Goal: Task Accomplishment & Management: Manage account settings

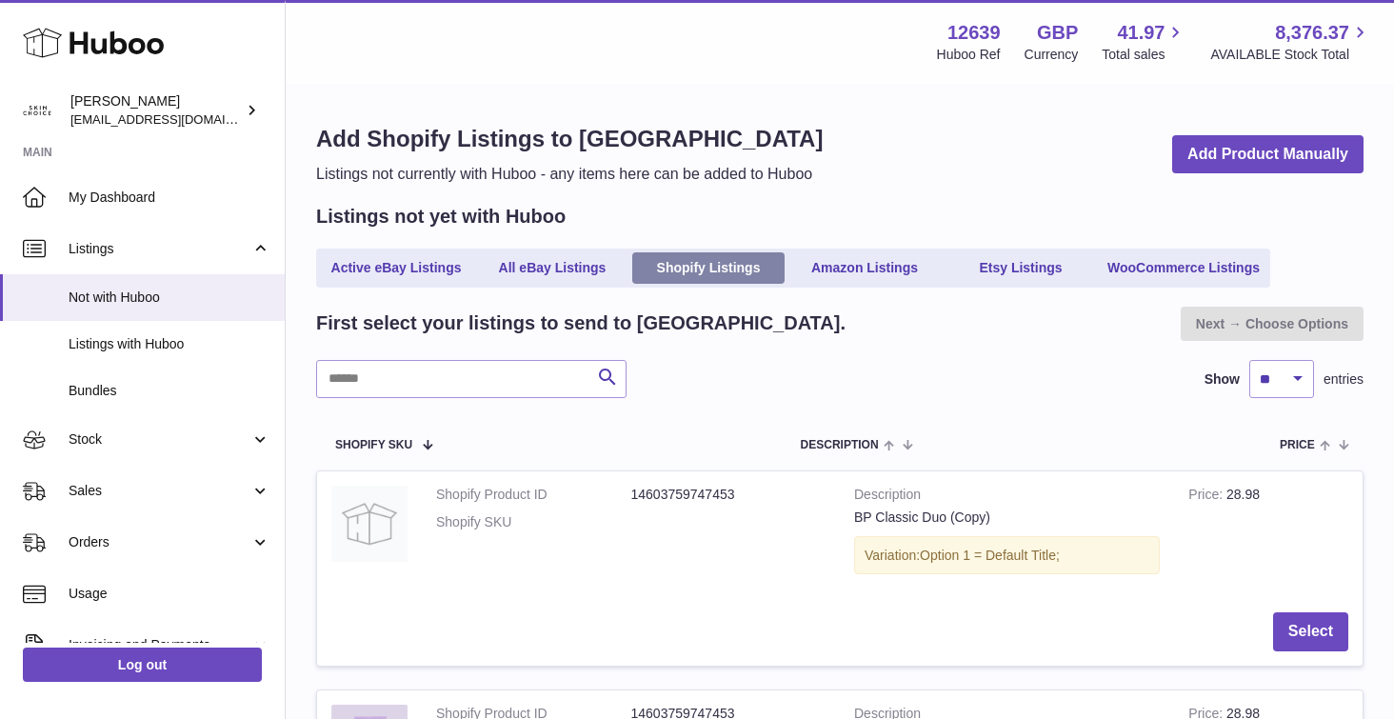
click at [717, 268] on link "Shopify Listings" at bounding box center [708, 267] width 152 height 31
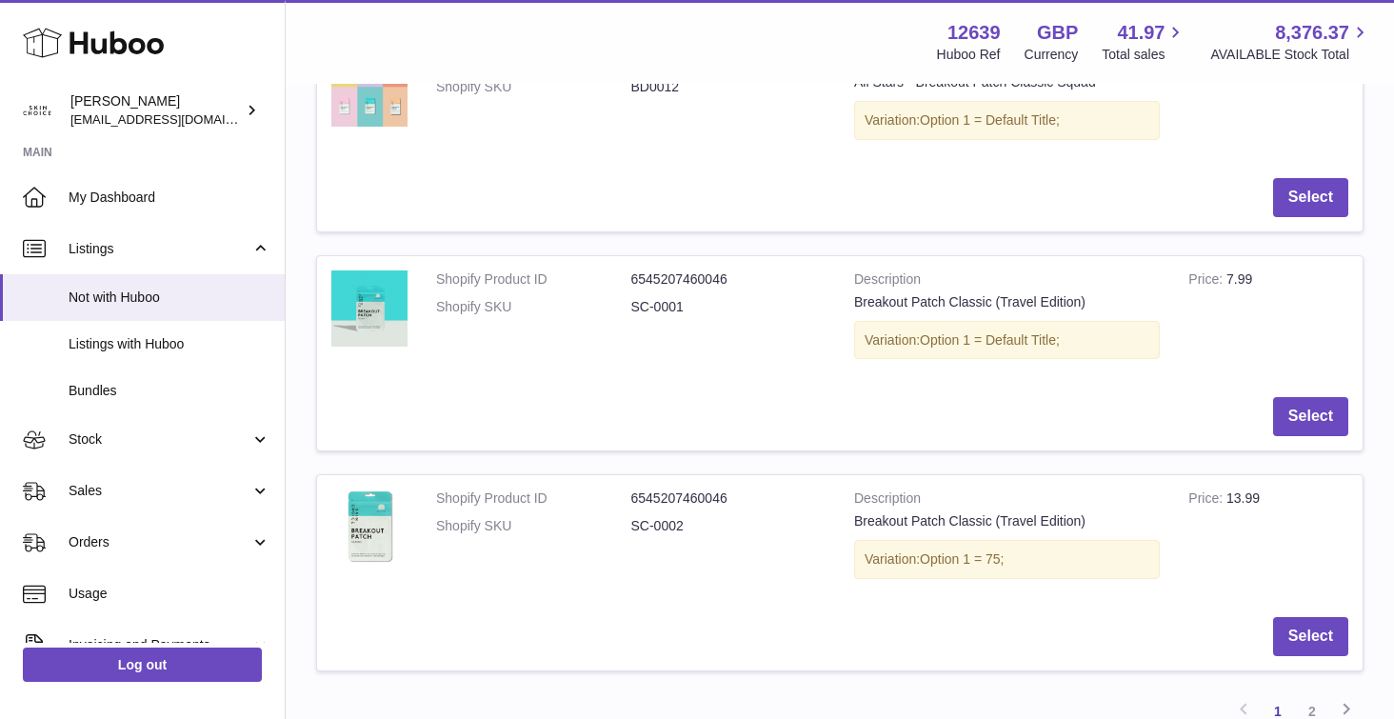
scroll to position [2190, 0]
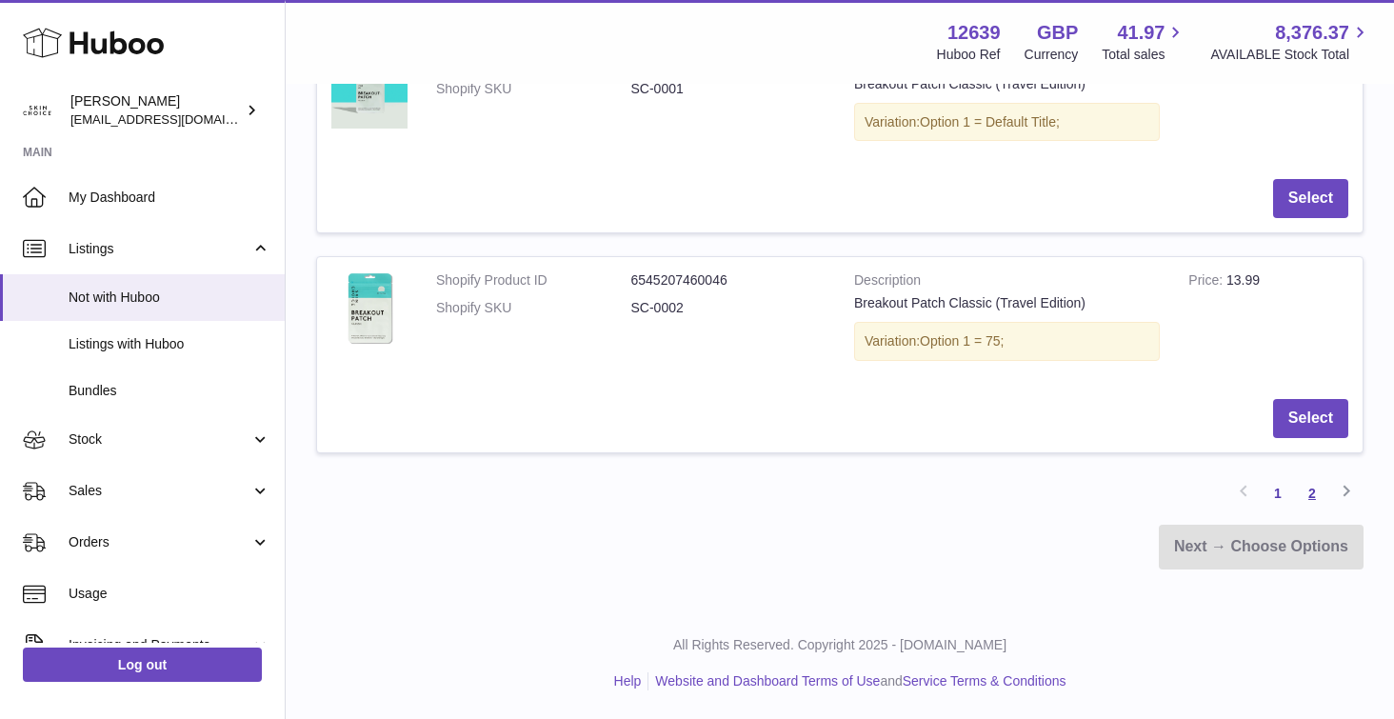
click at [1308, 497] on link "2" at bounding box center [1312, 493] width 34 height 34
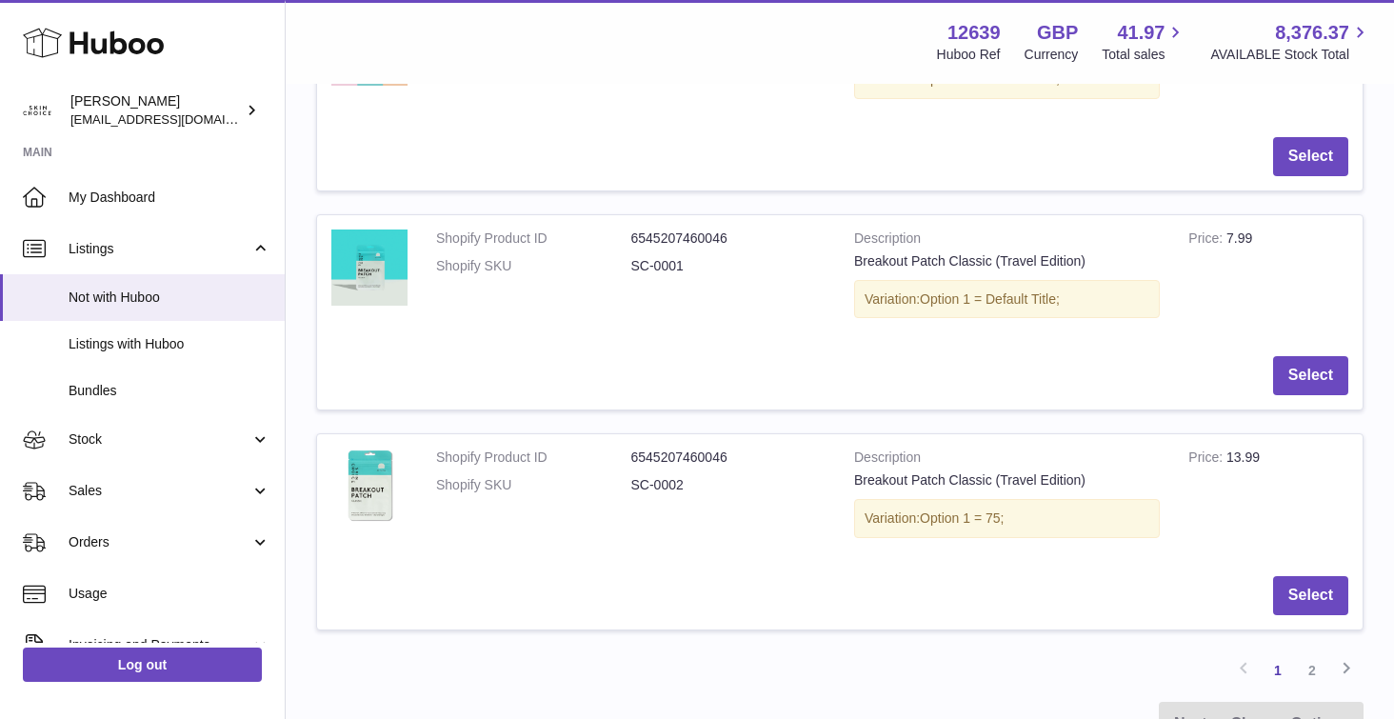
scroll to position [2088, 0]
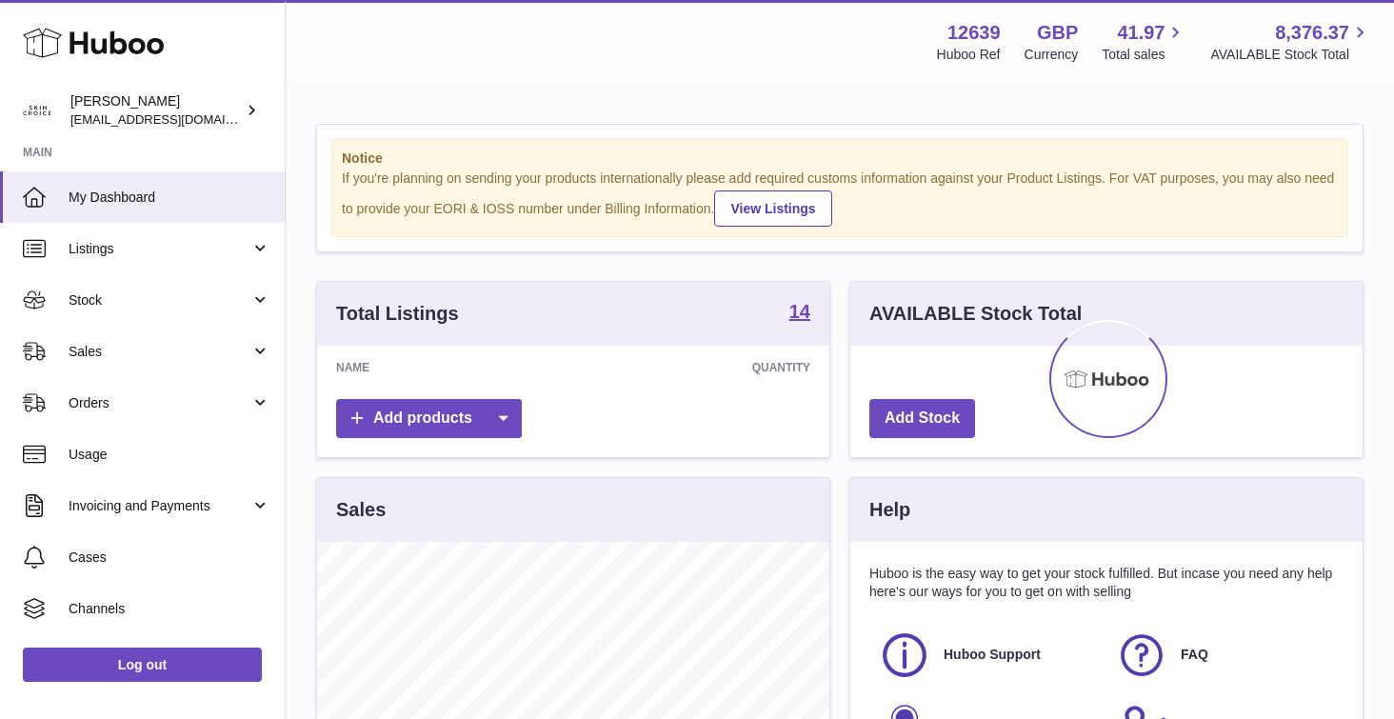
scroll to position [297, 512]
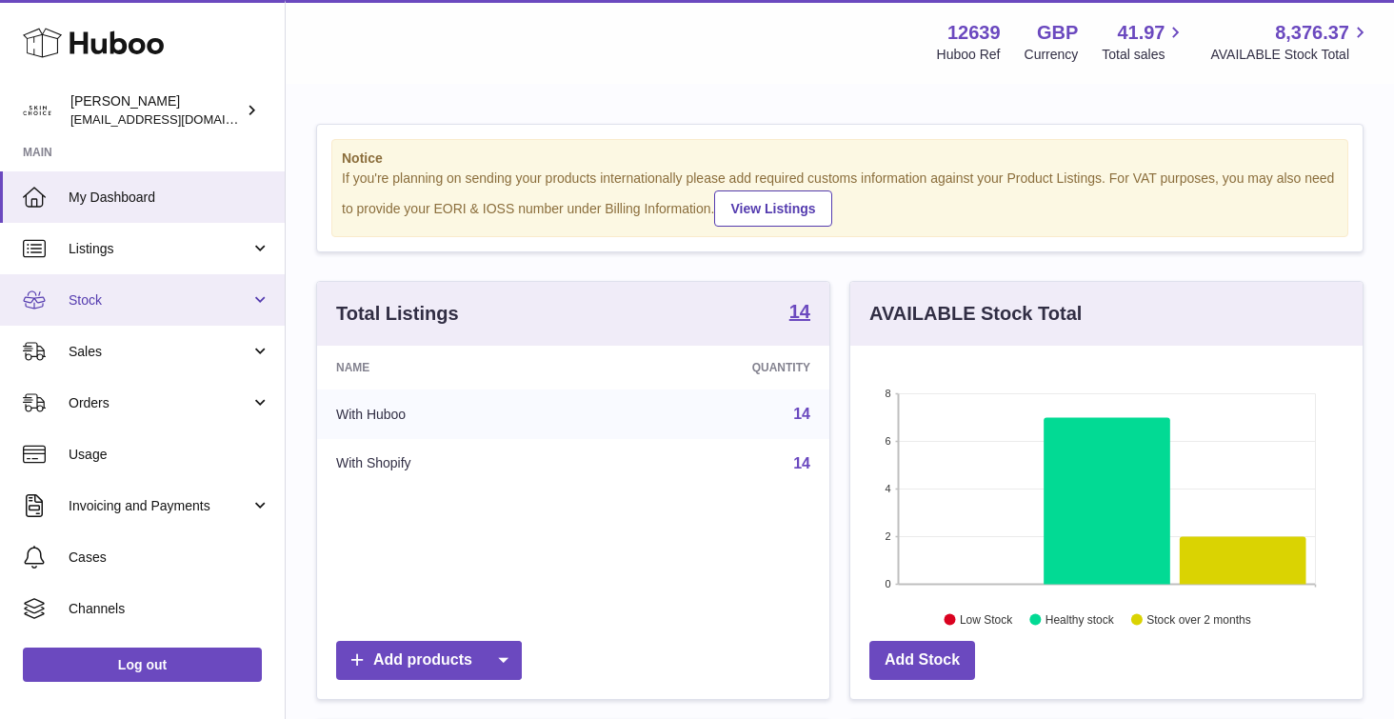
click at [210, 297] on span "Stock" at bounding box center [160, 300] width 182 height 18
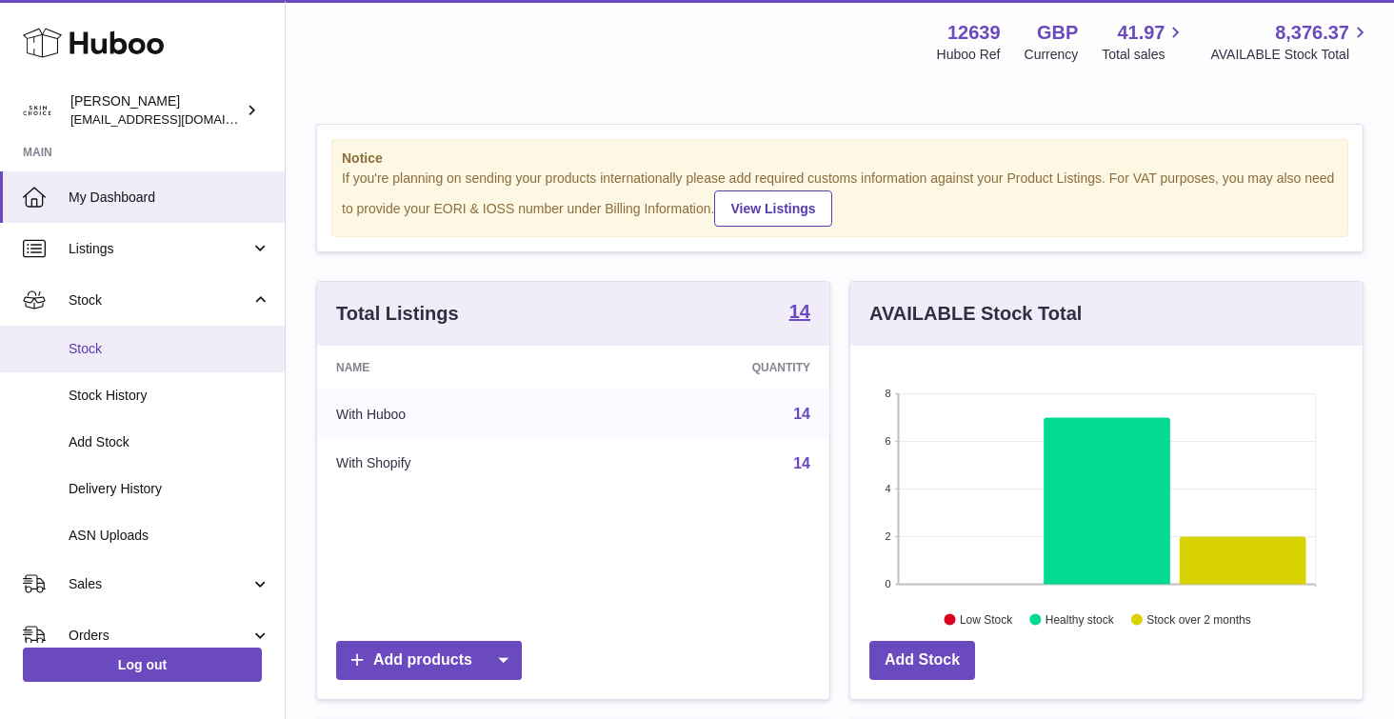
click at [180, 348] on span "Stock" at bounding box center [170, 349] width 202 height 18
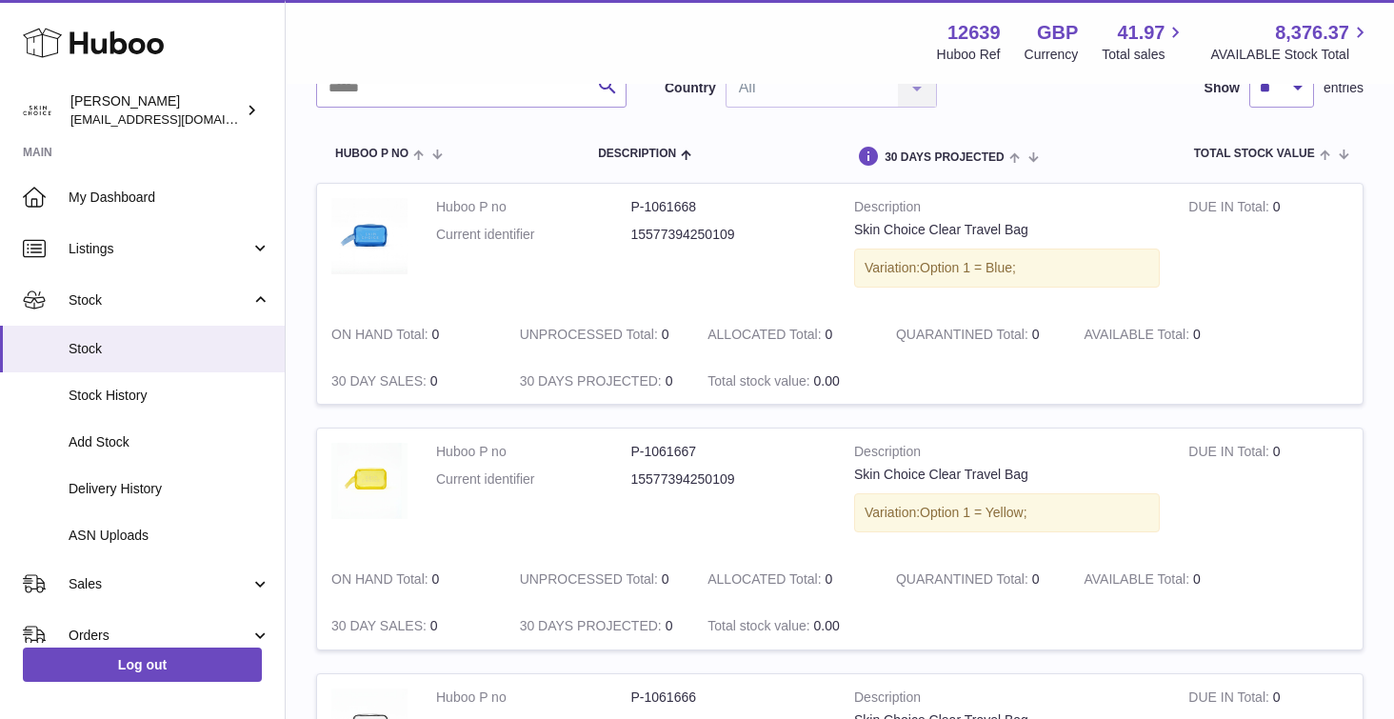
scroll to position [180, 0]
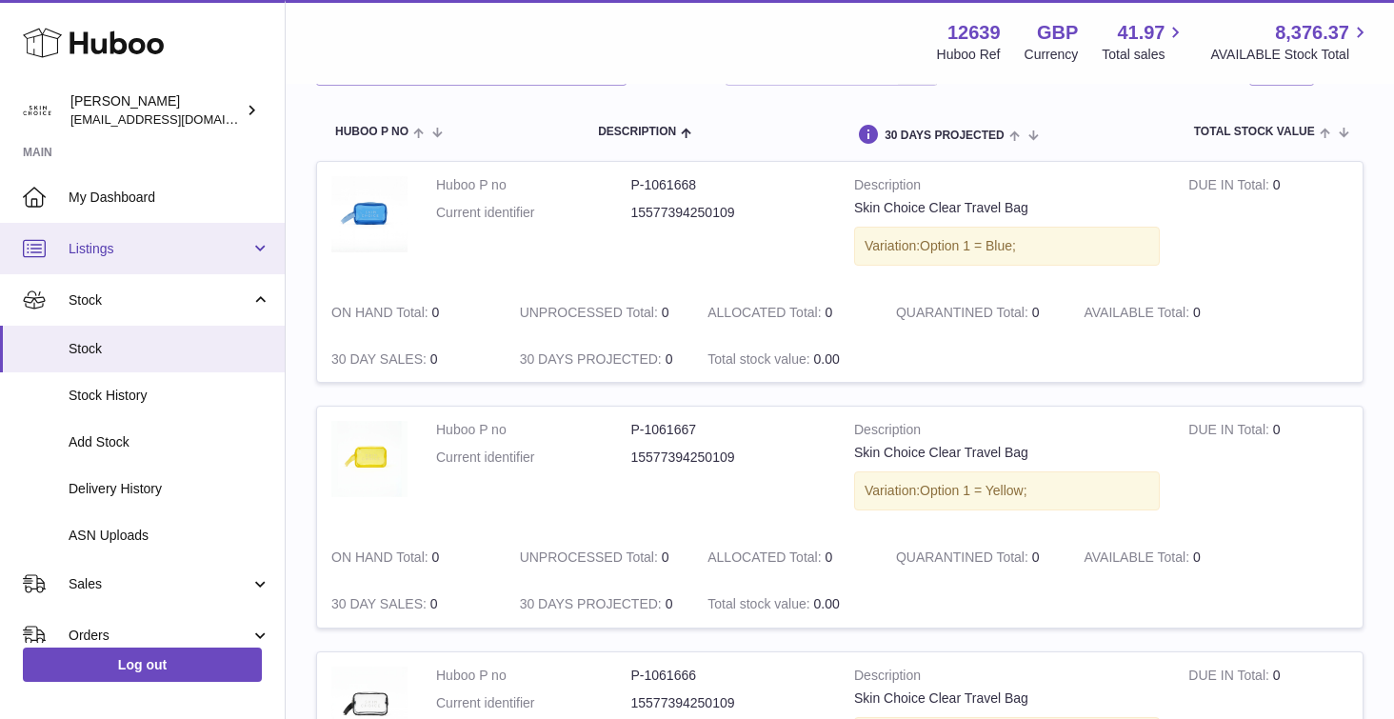
click at [165, 258] on link "Listings" at bounding box center [142, 248] width 285 height 51
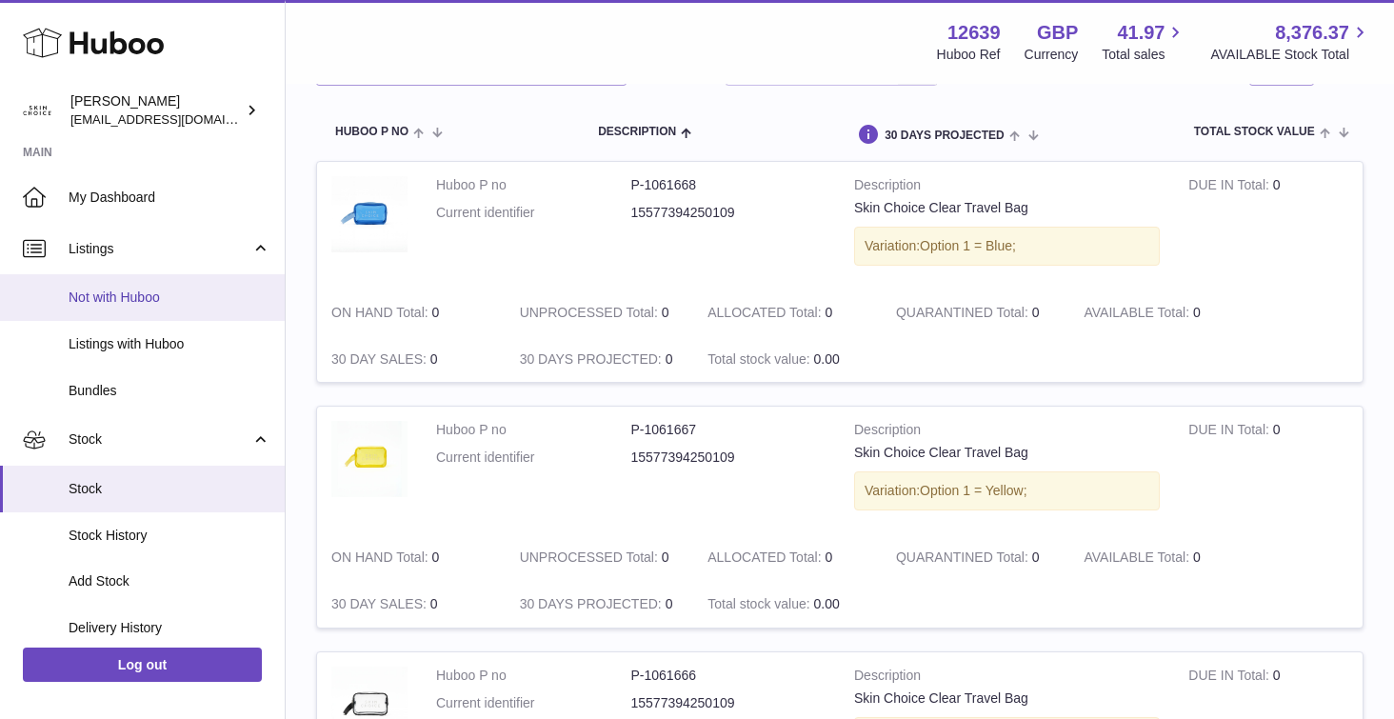
click at [156, 308] on link "Not with Huboo" at bounding box center [142, 297] width 285 height 47
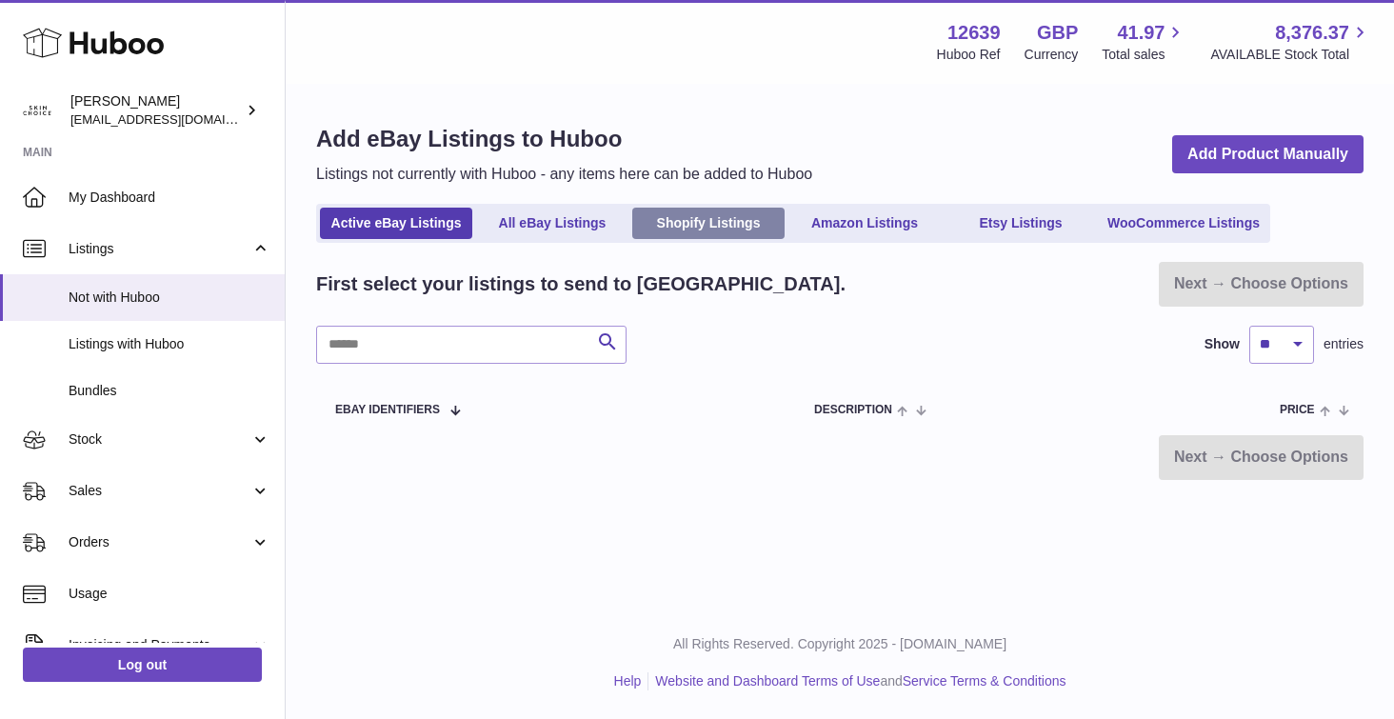
click at [739, 234] on link "Shopify Listings" at bounding box center [708, 223] width 152 height 31
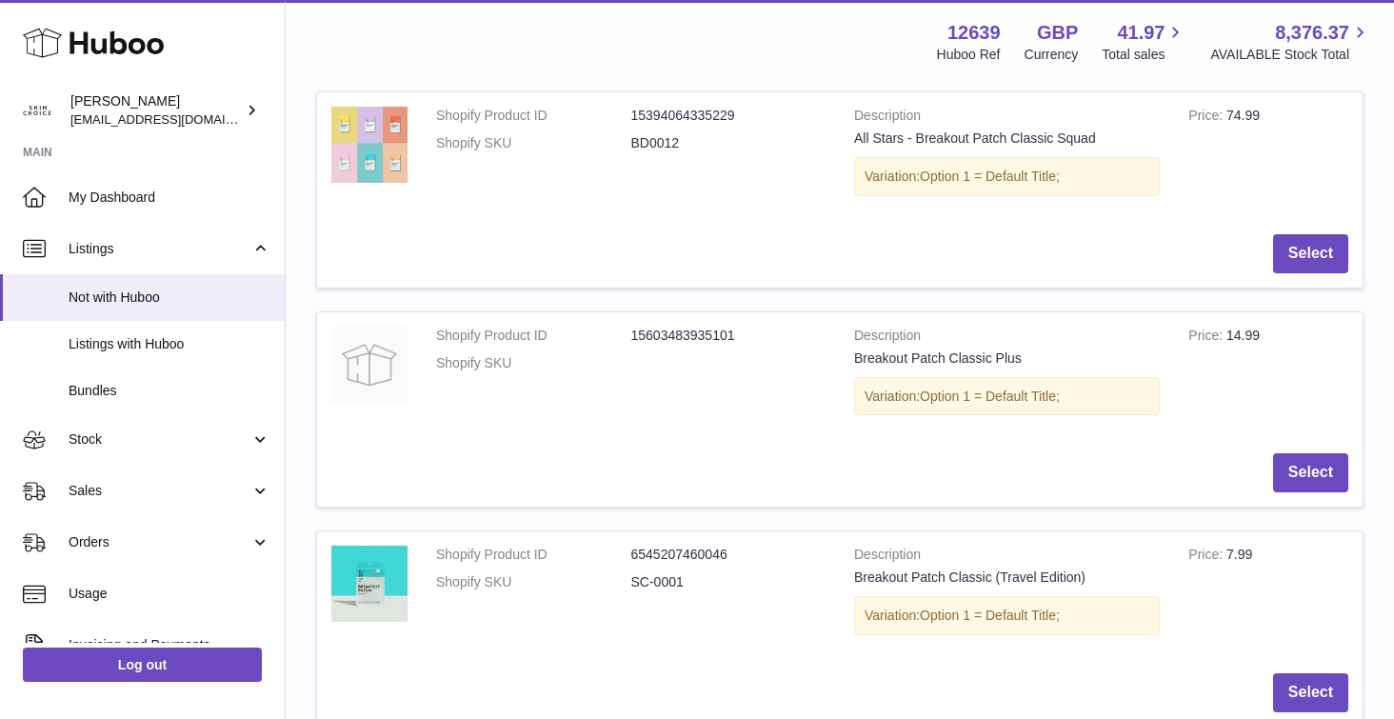
scroll to position [1918, 0]
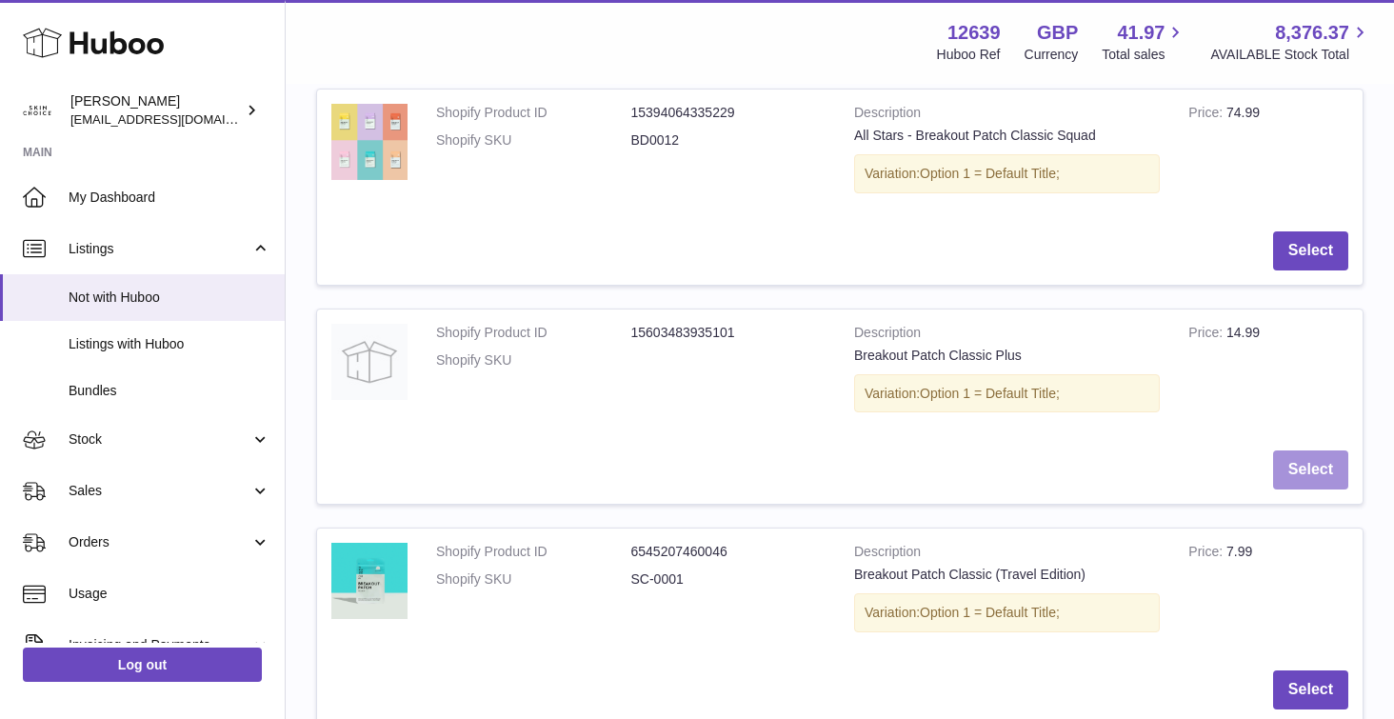
click at [1292, 477] on button "Select" at bounding box center [1310, 469] width 75 height 39
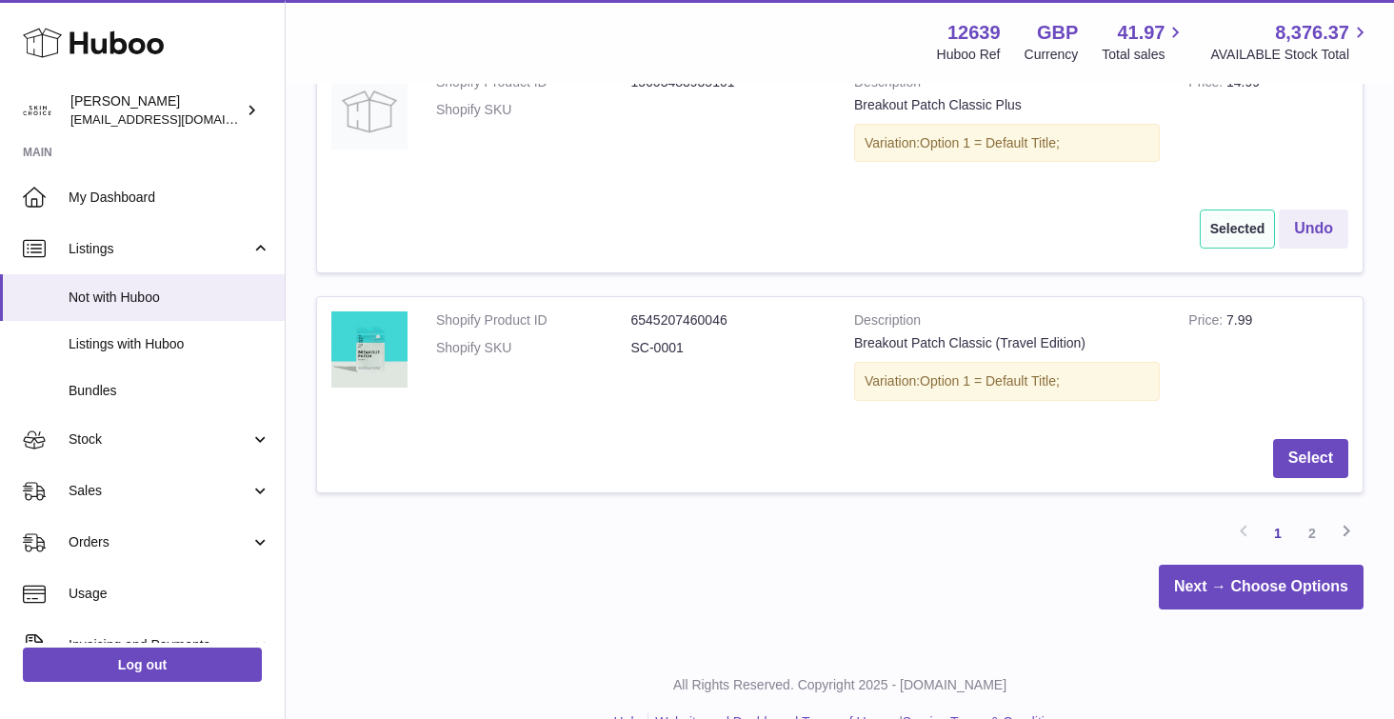
scroll to position [2209, 0]
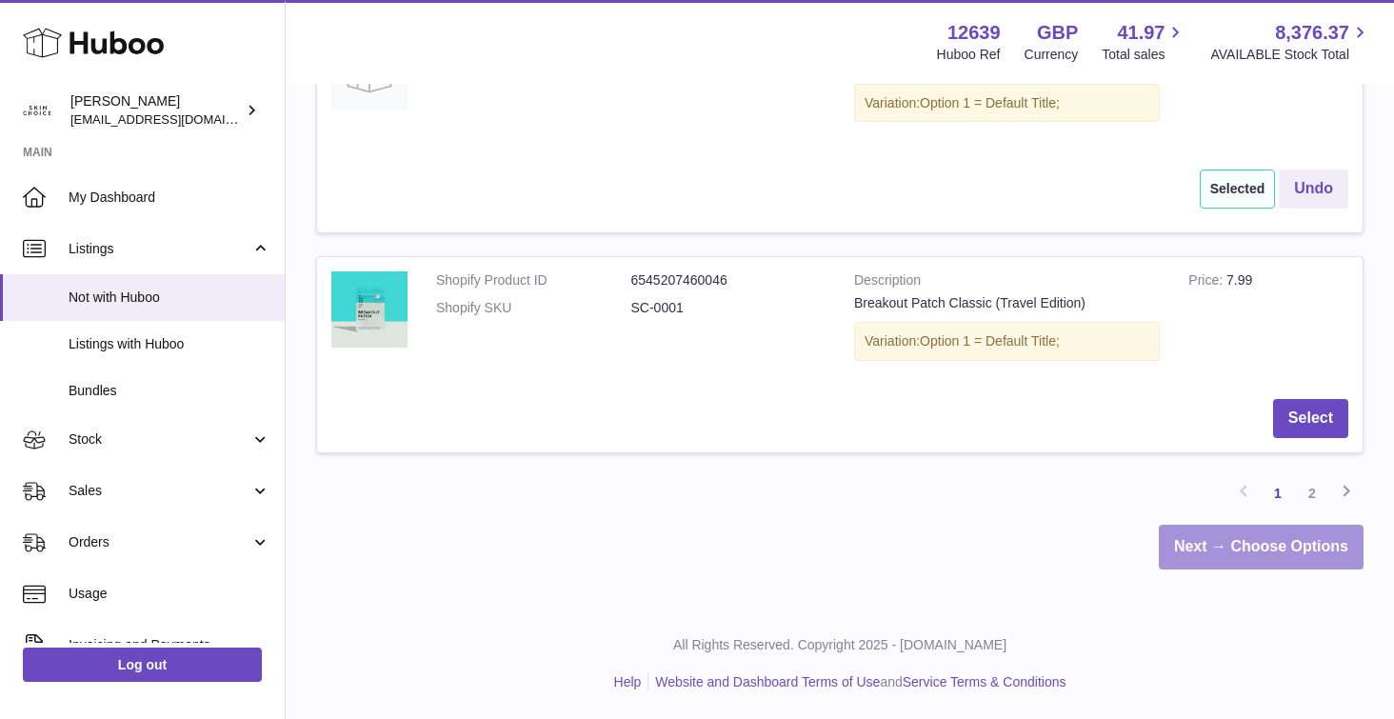
click at [1309, 547] on link "Next → Choose Options" at bounding box center [1261, 547] width 205 height 45
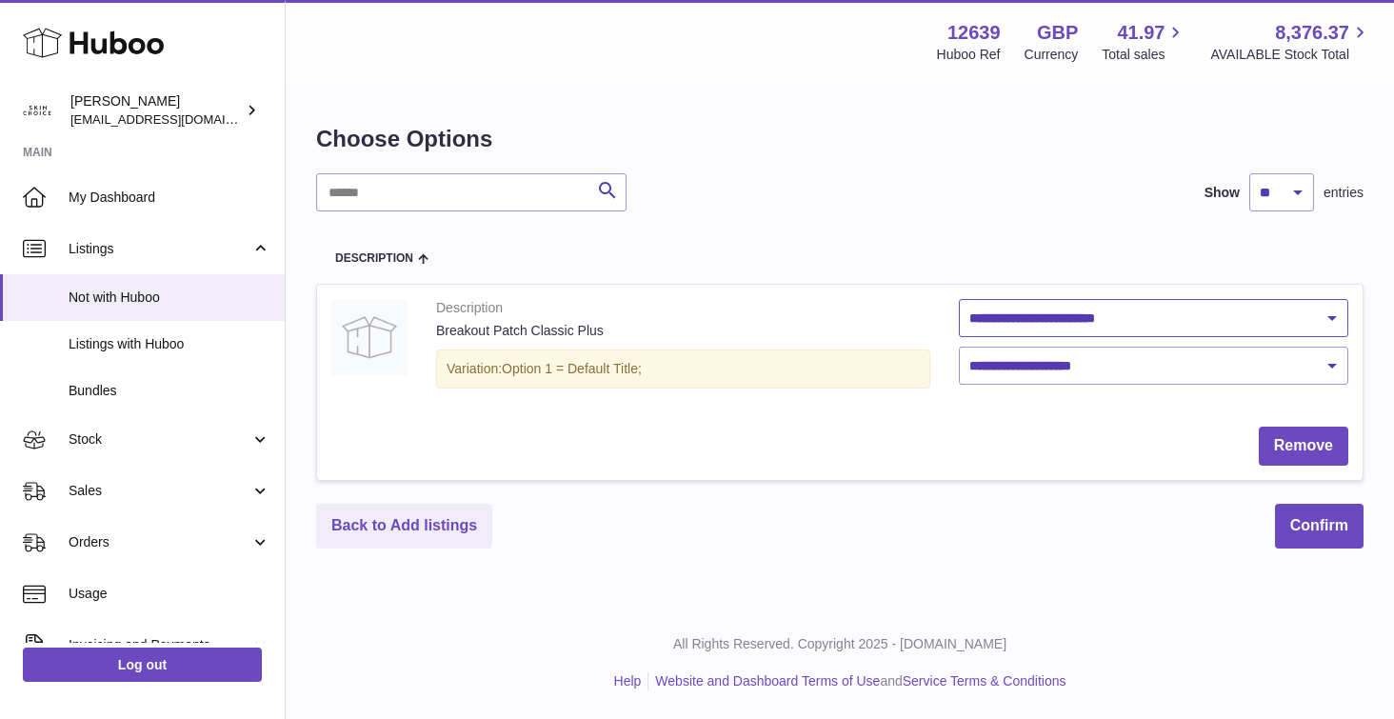
click at [1026, 324] on select "**********" at bounding box center [1153, 318] width 389 height 38
select select "**********"
click at [959, 299] on select "**********" at bounding box center [1153, 318] width 389 height 38
click at [1032, 368] on select "**********" at bounding box center [1153, 366] width 389 height 38
select select "****"
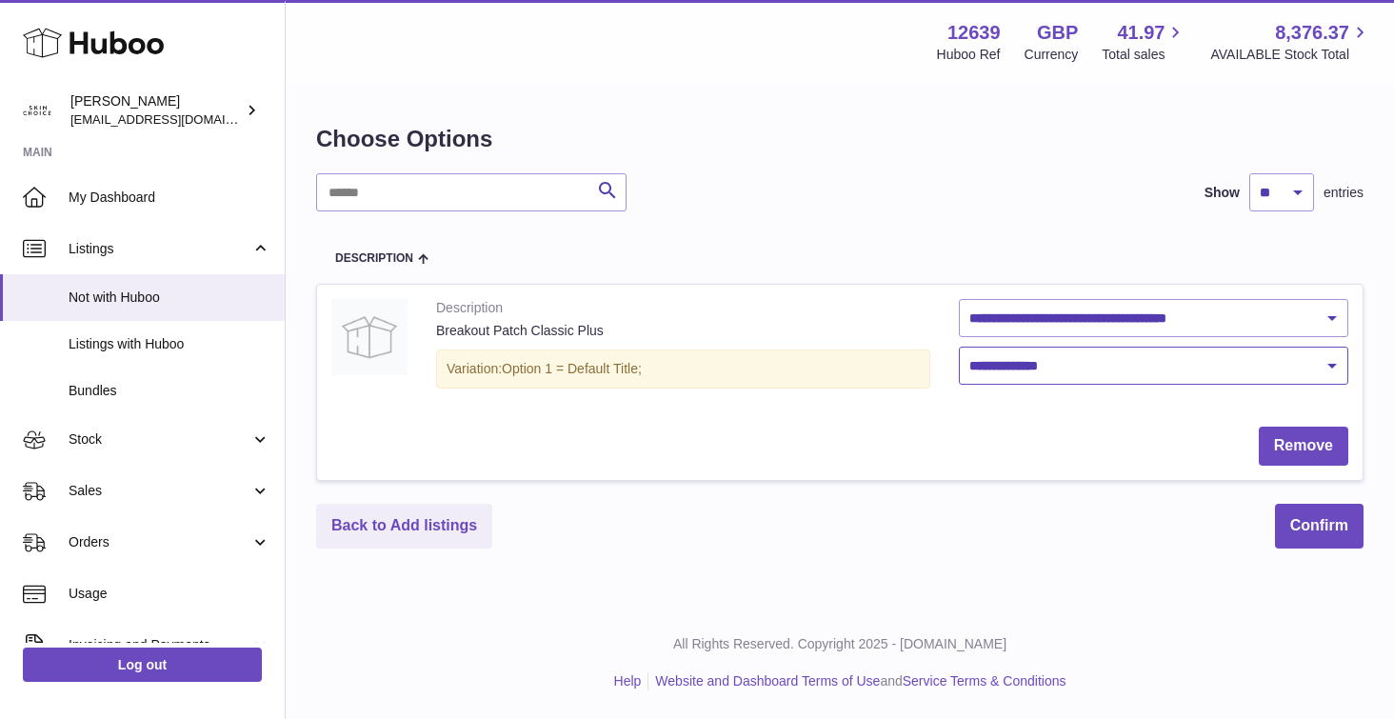
click at [959, 347] on select "**********" at bounding box center [1153, 366] width 389 height 38
click at [1316, 531] on button "Confirm" at bounding box center [1319, 526] width 89 height 45
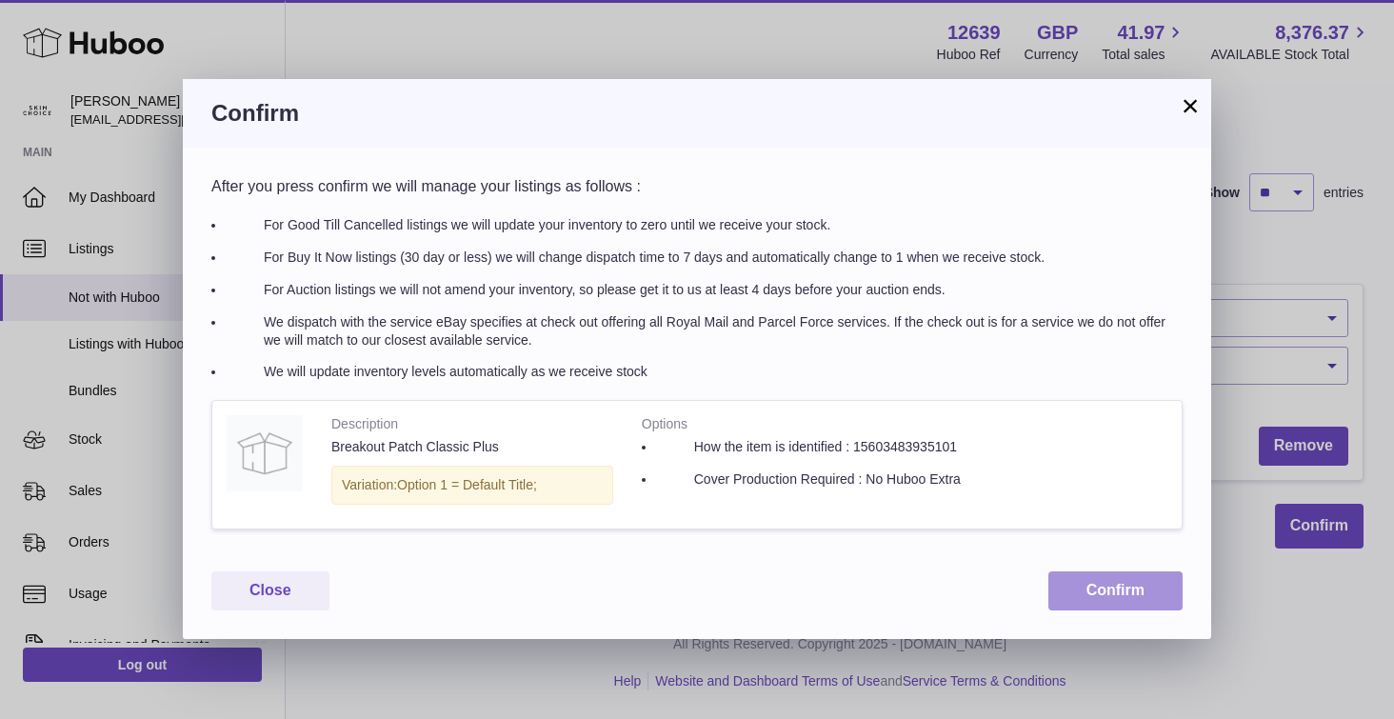
click at [1074, 589] on button "Confirm" at bounding box center [1115, 590] width 134 height 39
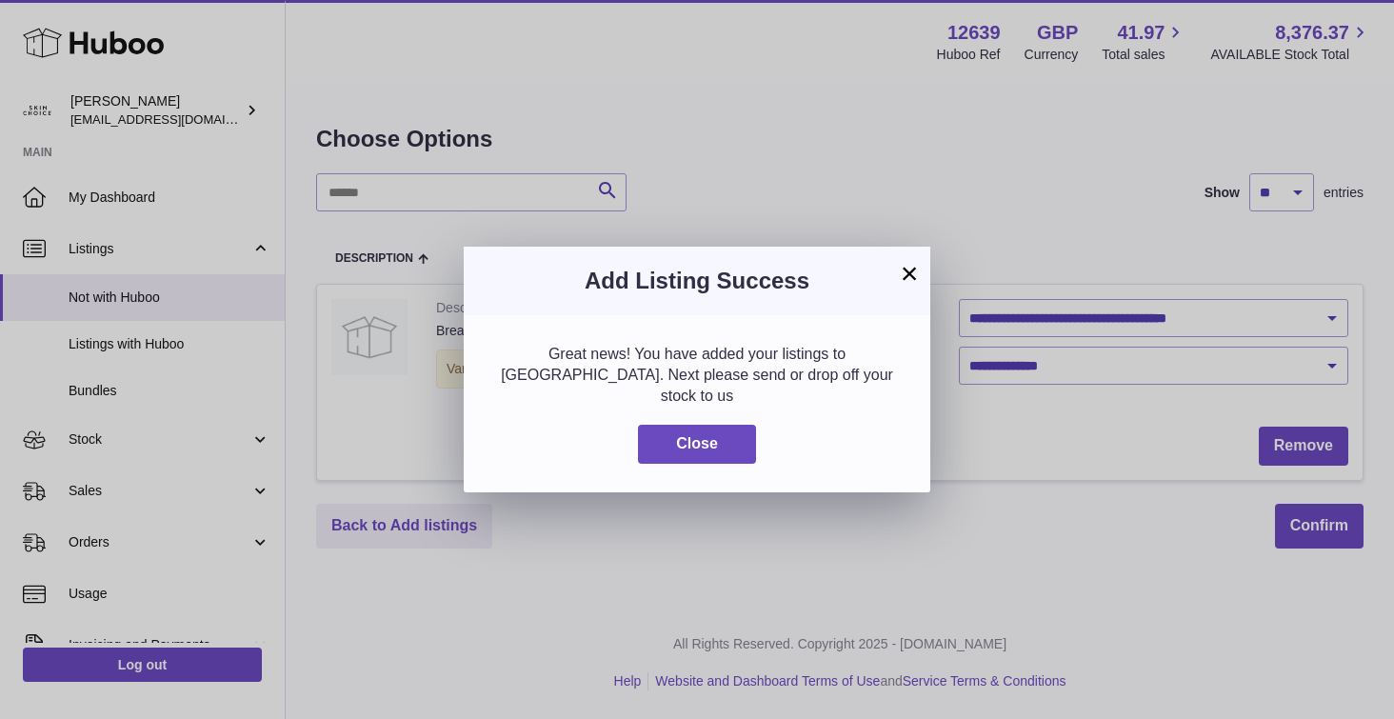
drag, startPoint x: 1074, startPoint y: 589, endPoint x: 1043, endPoint y: 575, distance: 34.5
click at [1056, 579] on div "**********" at bounding box center [697, 359] width 1394 height 719
click at [743, 433] on button "Close" at bounding box center [697, 444] width 118 height 39
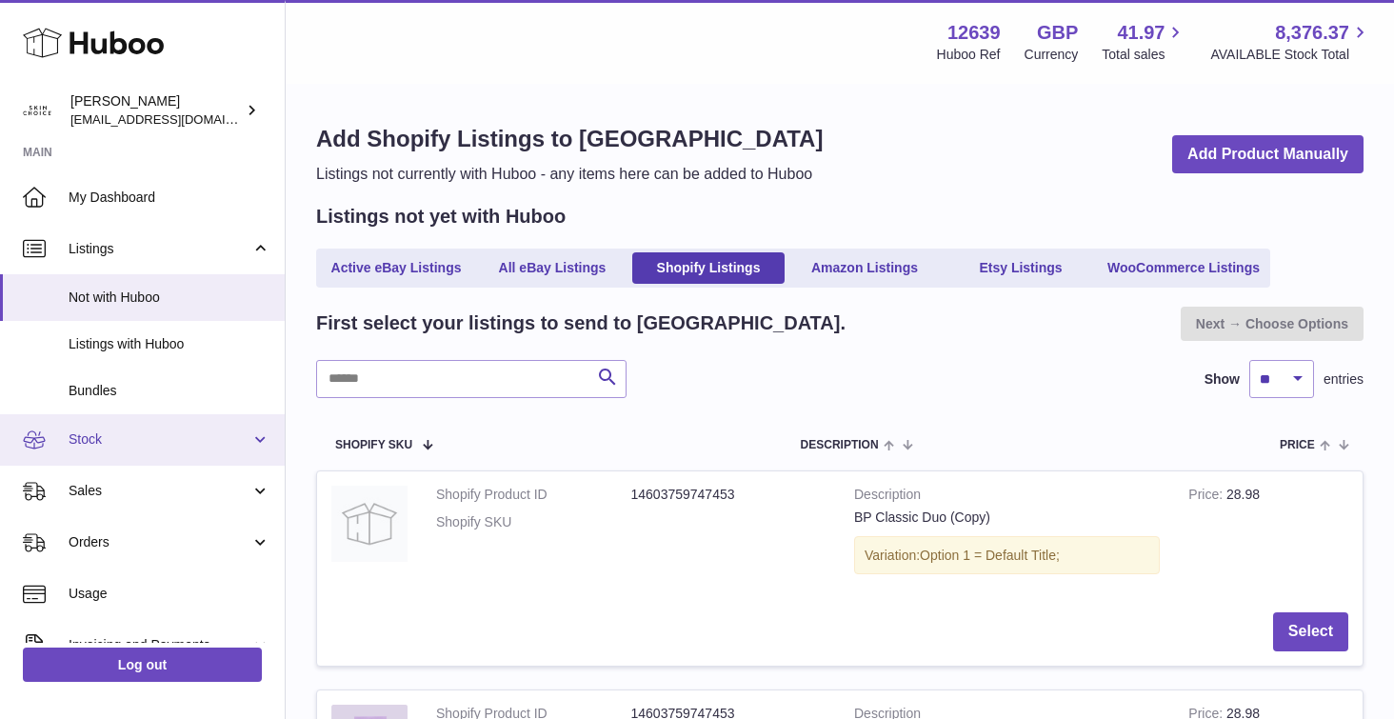
click at [127, 438] on span "Stock" at bounding box center [160, 439] width 182 height 18
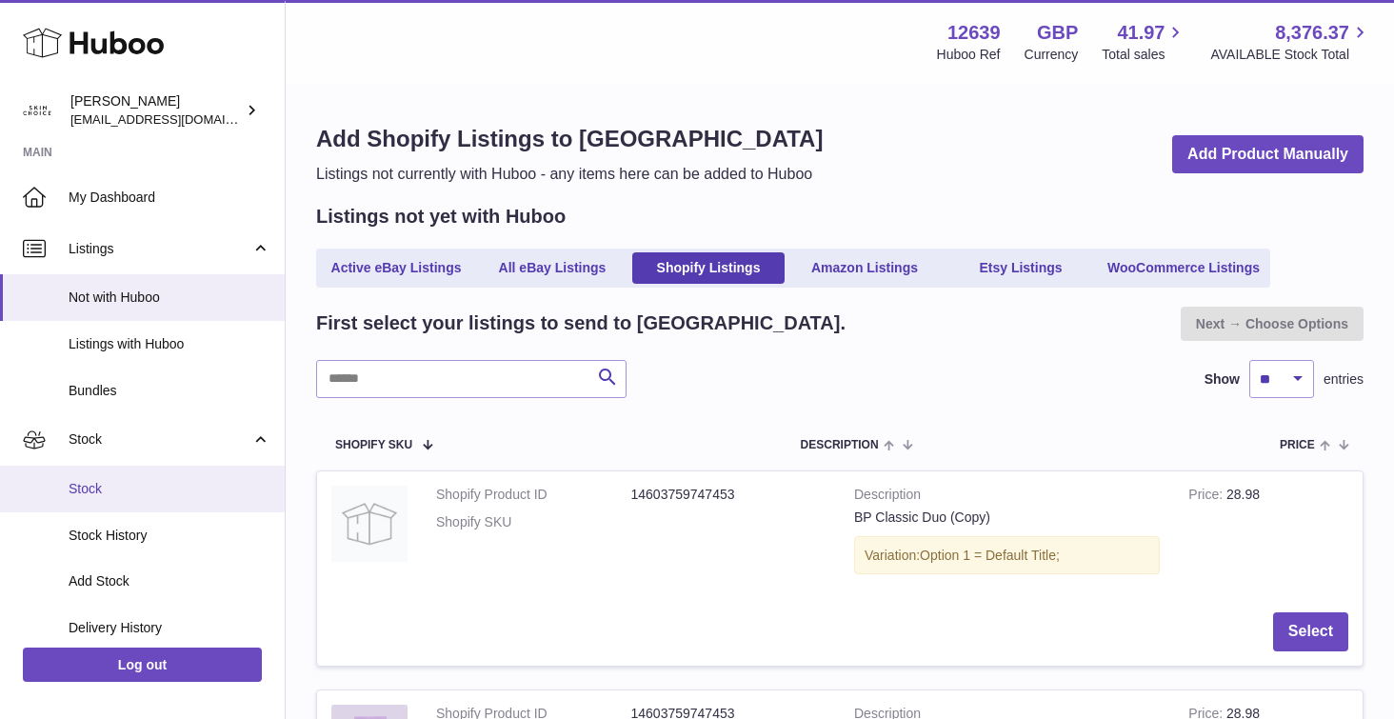
click at [124, 482] on span "Stock" at bounding box center [170, 489] width 202 height 18
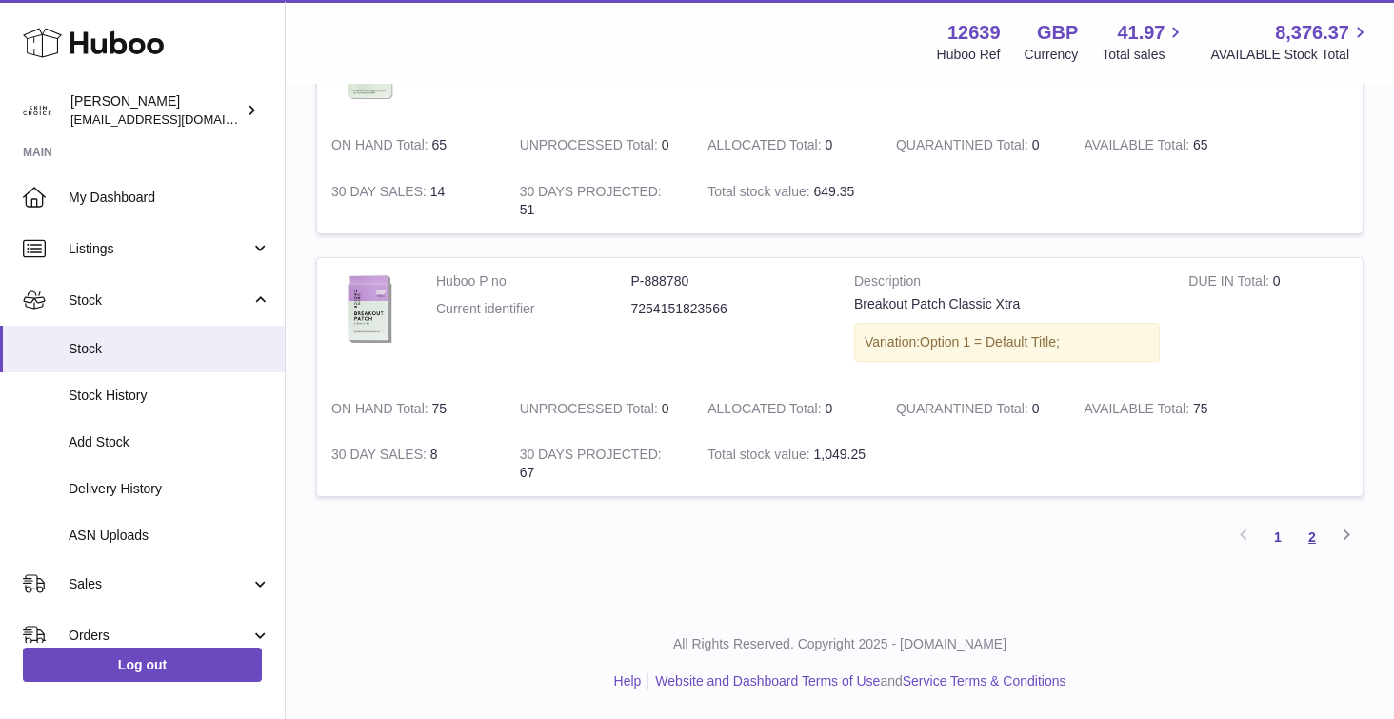
click at [1306, 535] on link "2" at bounding box center [1312, 537] width 34 height 34
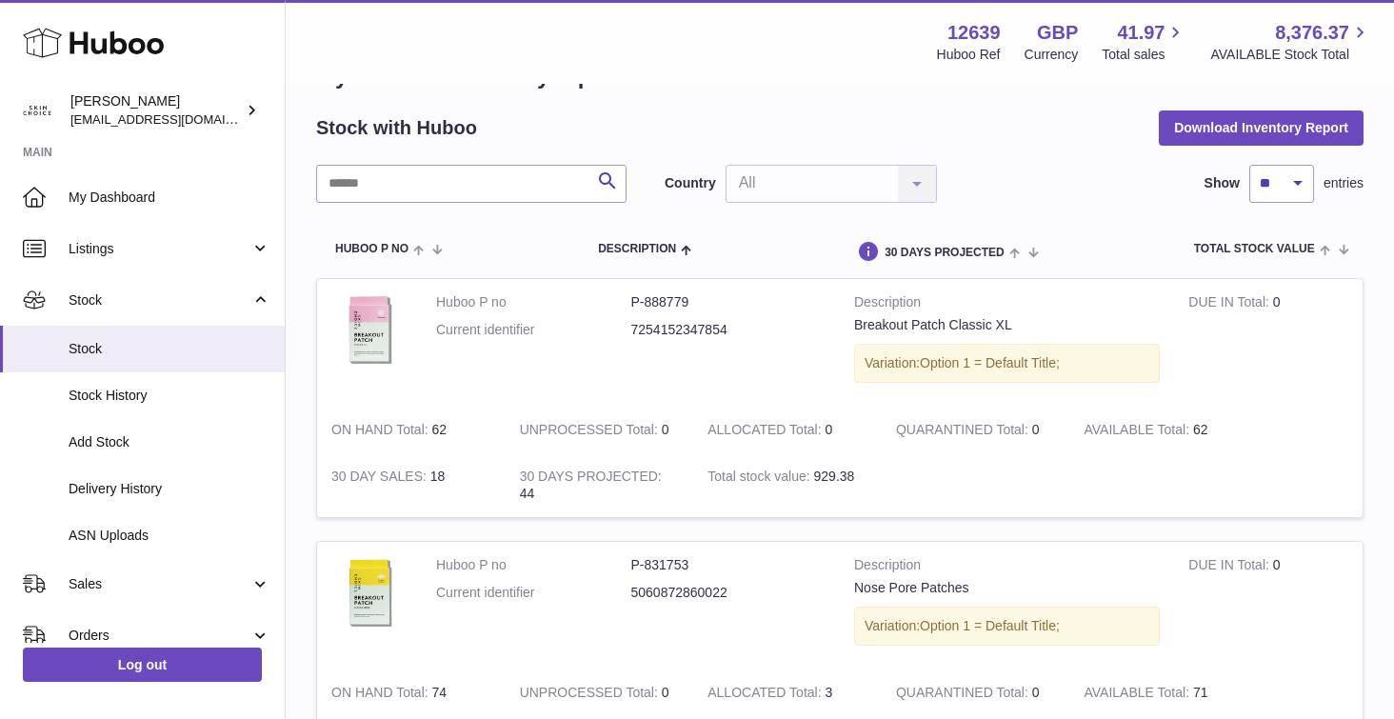
scroll to position [20, 0]
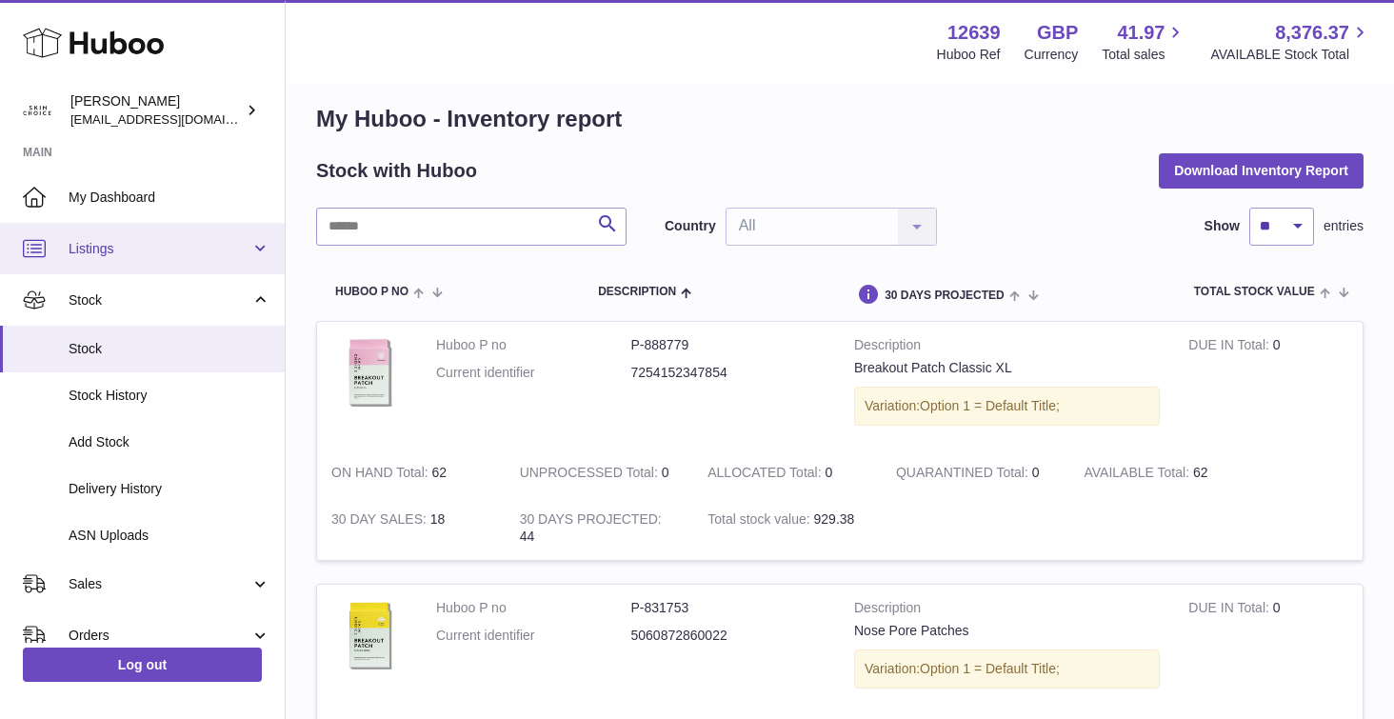
click at [169, 243] on span "Listings" at bounding box center [160, 249] width 182 height 18
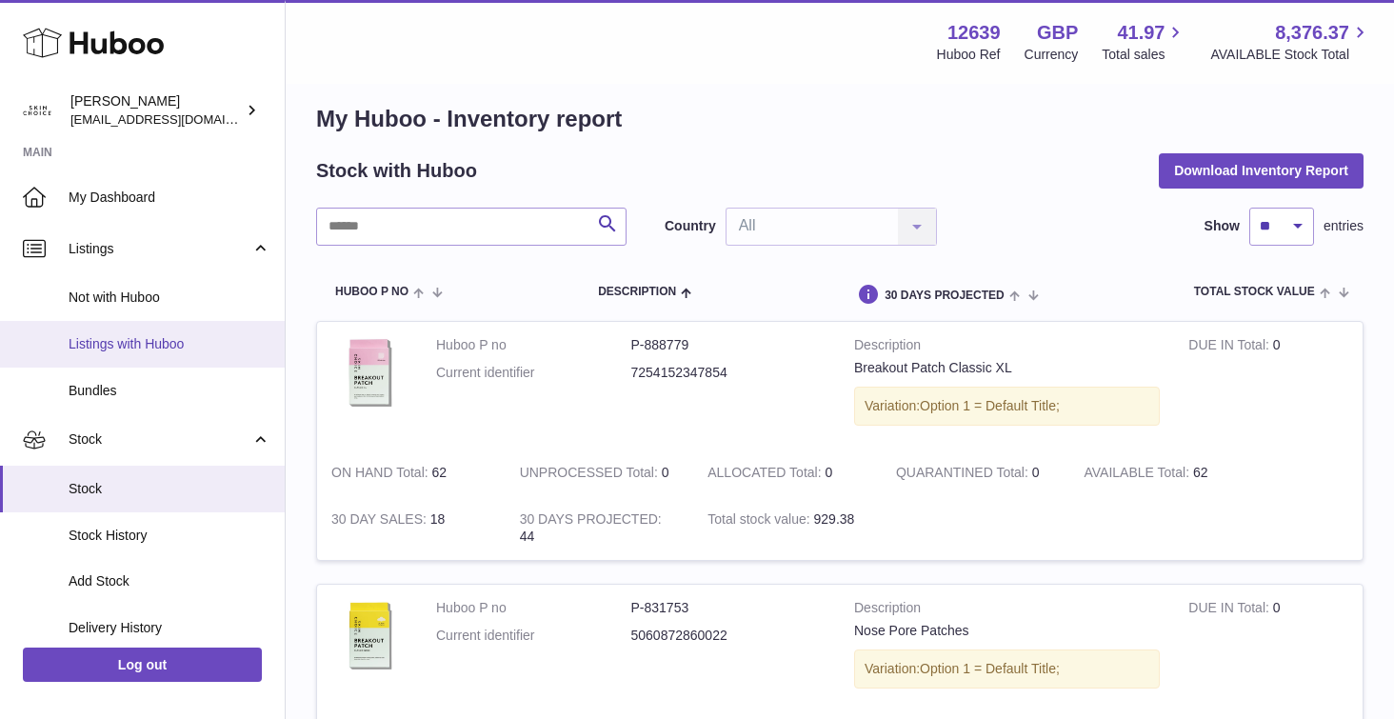
click at [164, 348] on span "Listings with Huboo" at bounding box center [170, 344] width 202 height 18
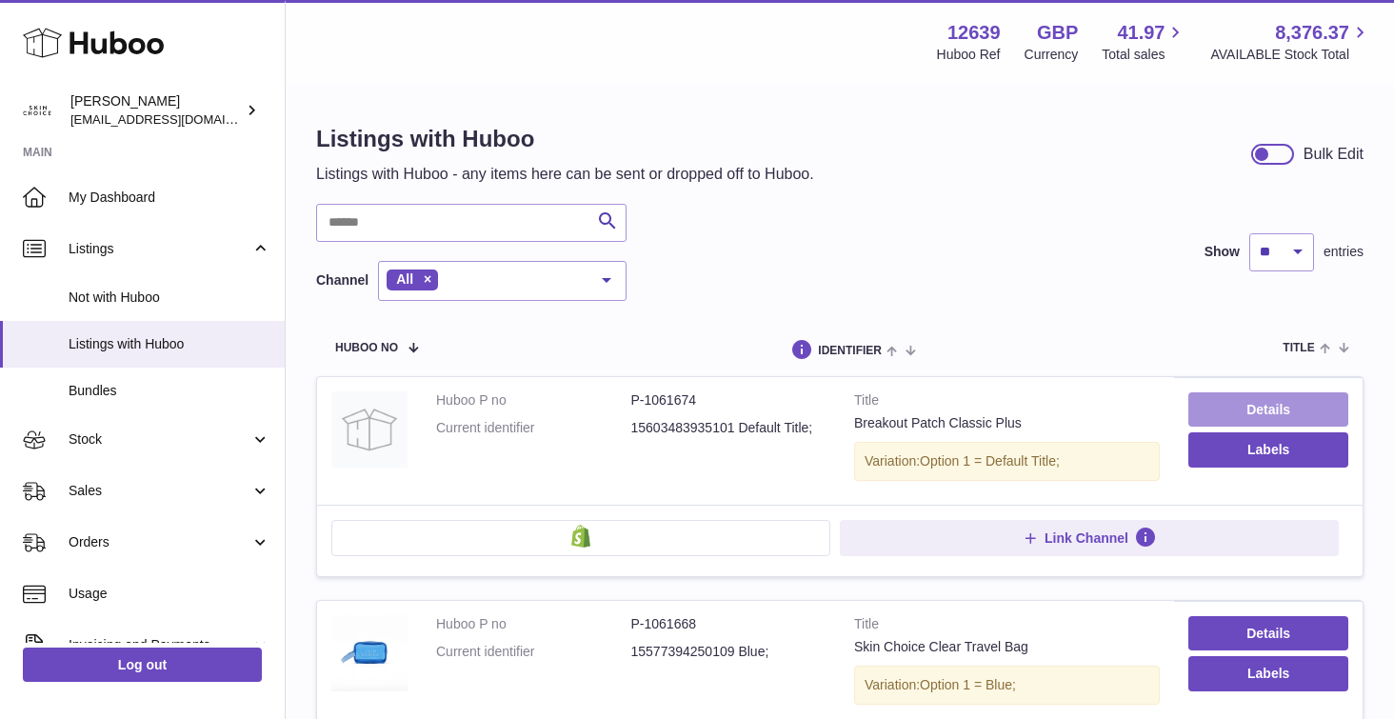
click at [1235, 409] on link "Details" at bounding box center [1268, 409] width 160 height 34
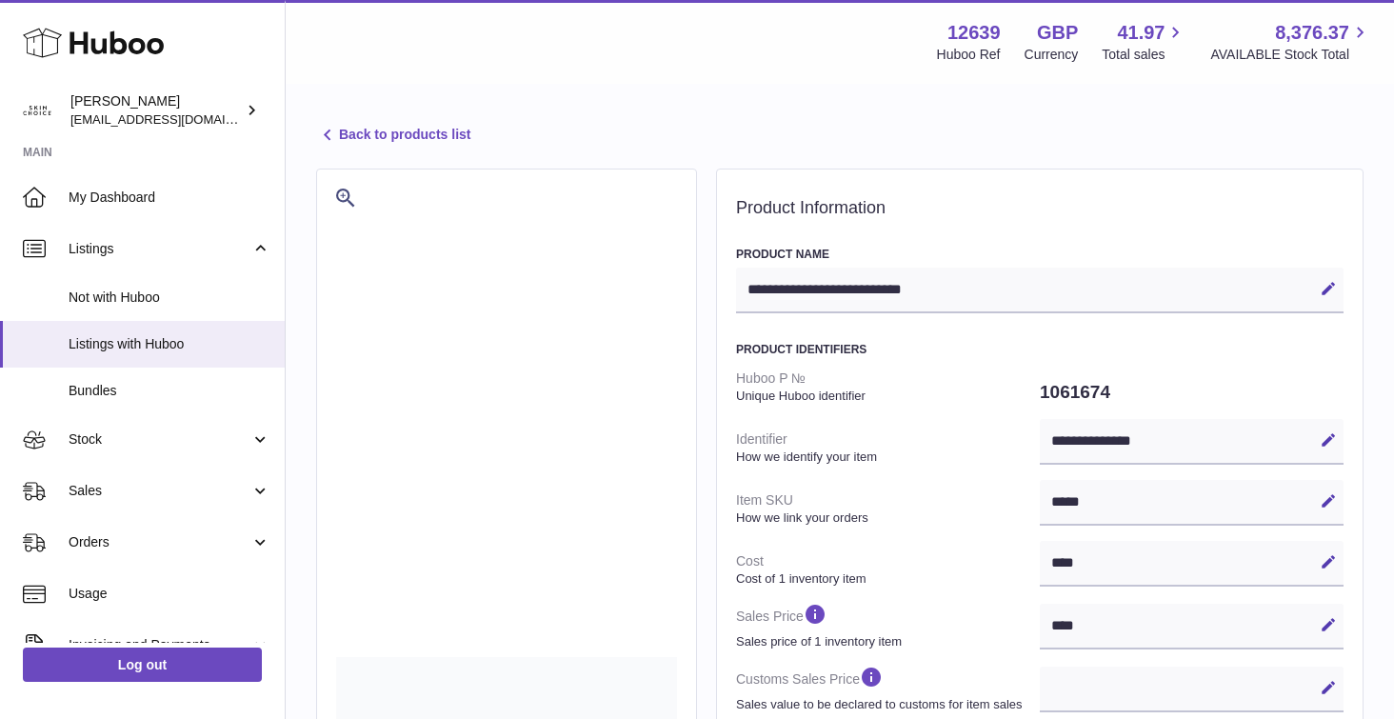
select select
select select "****"
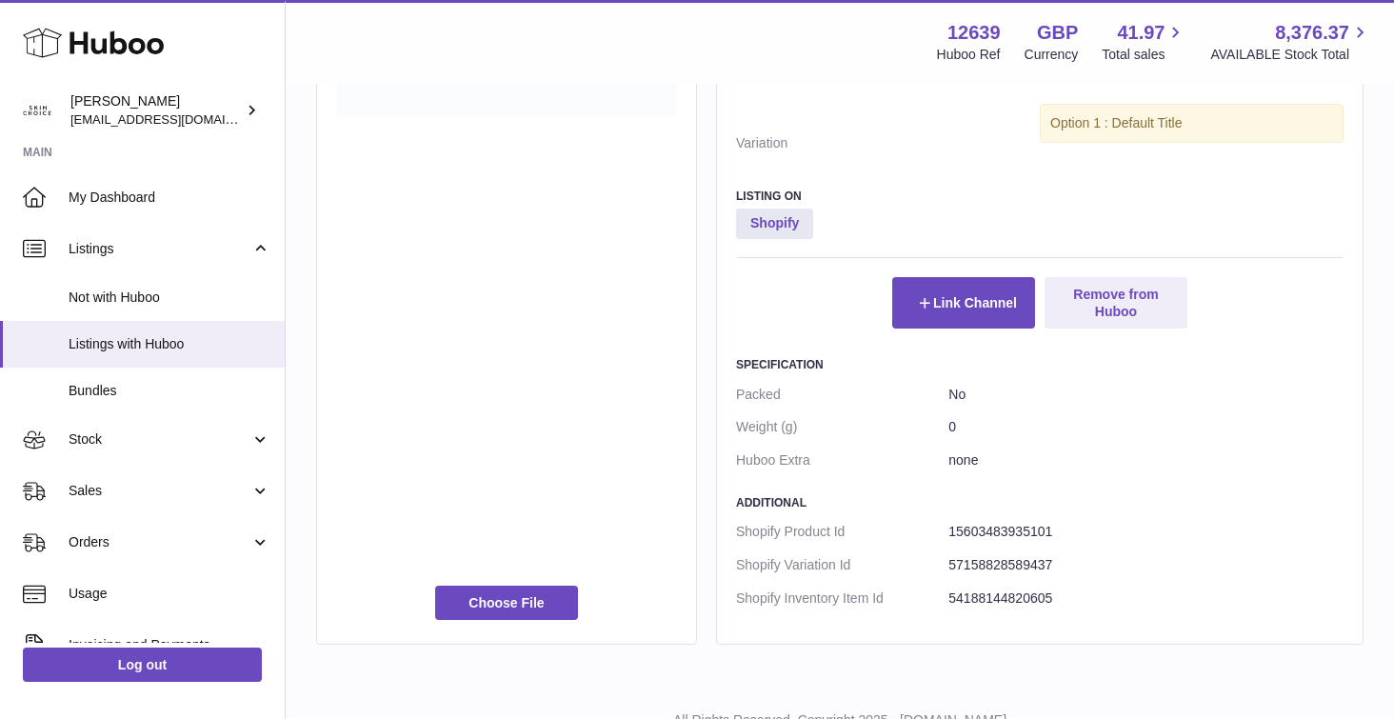
scroll to position [957, 0]
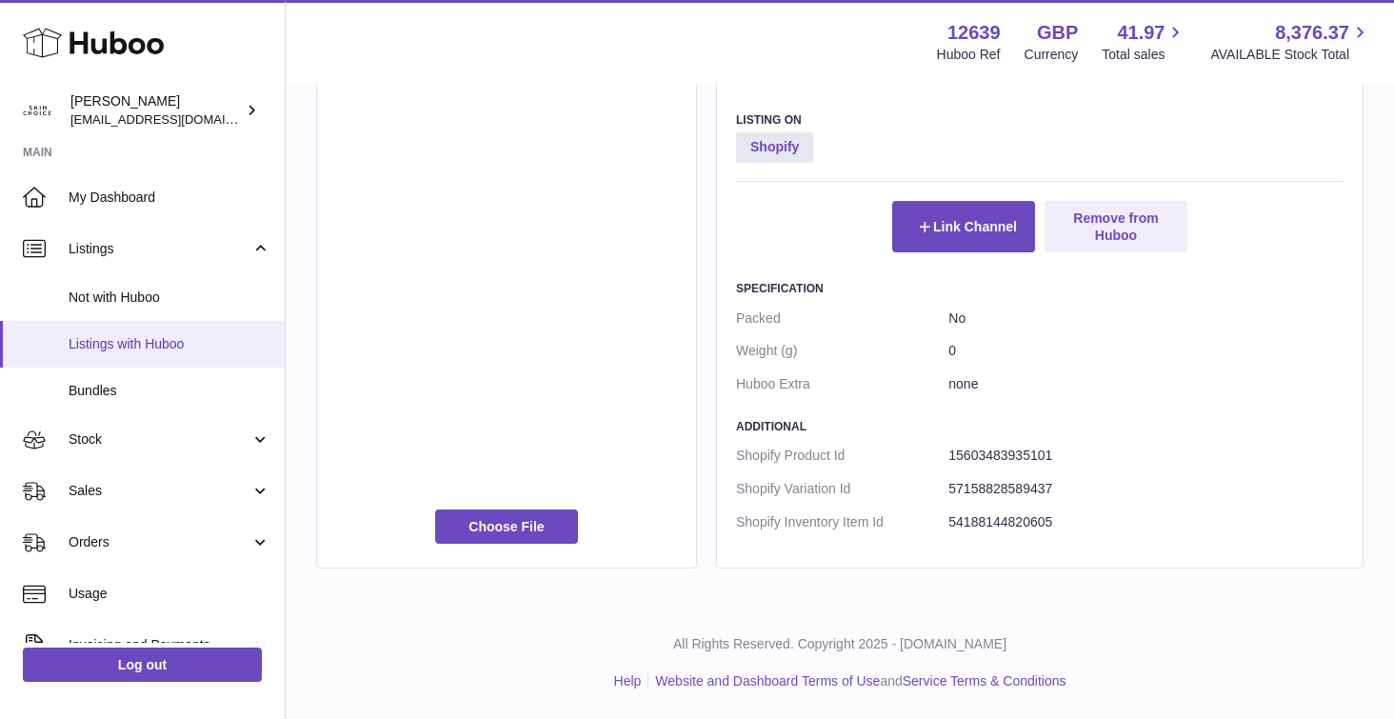
click at [180, 339] on span "Listings with Huboo" at bounding box center [170, 344] width 202 height 18
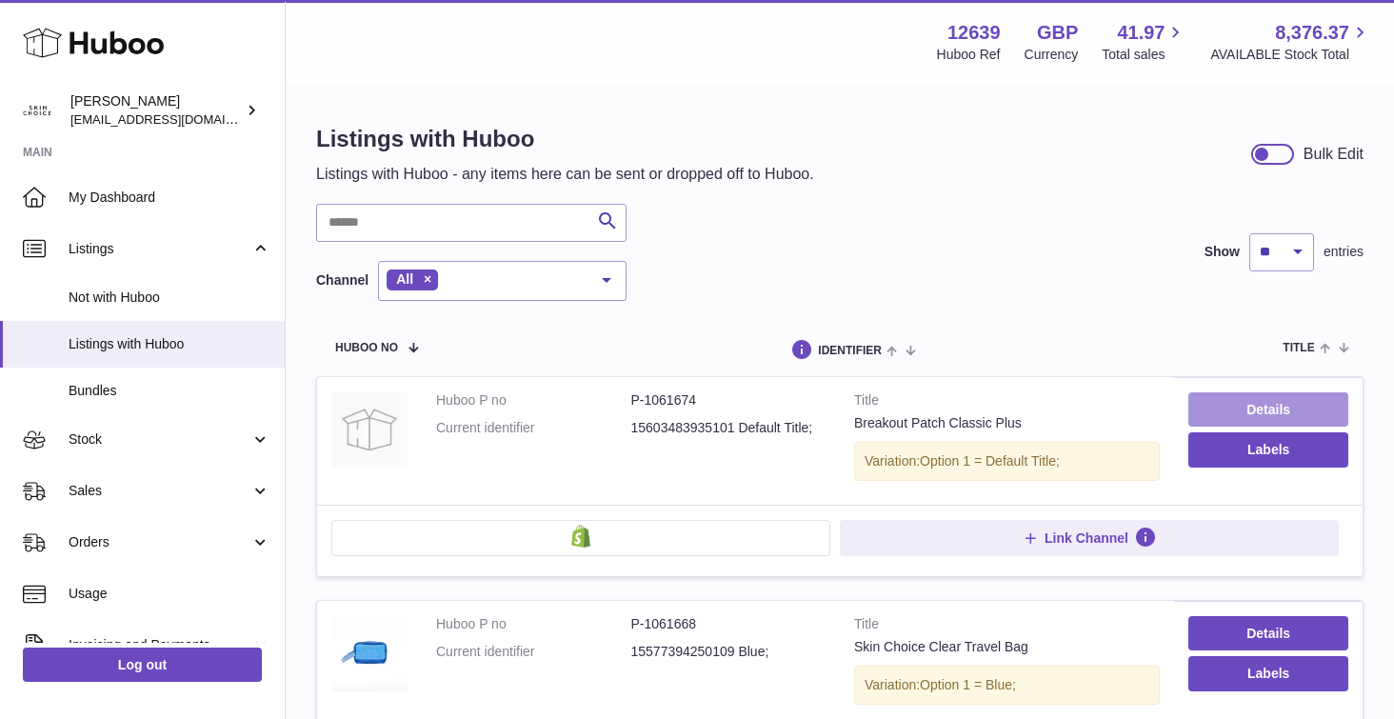
click at [1267, 401] on link "Details" at bounding box center [1268, 409] width 160 height 34
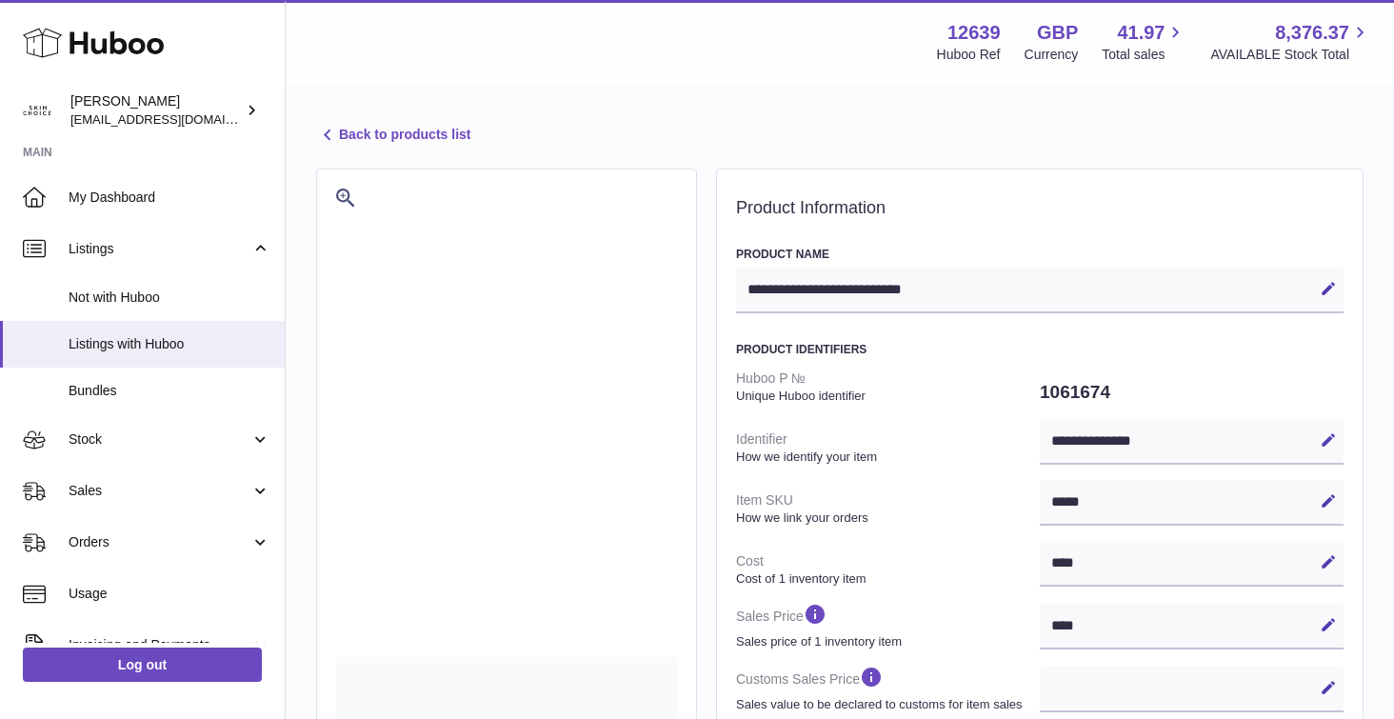
select select
select select "****"
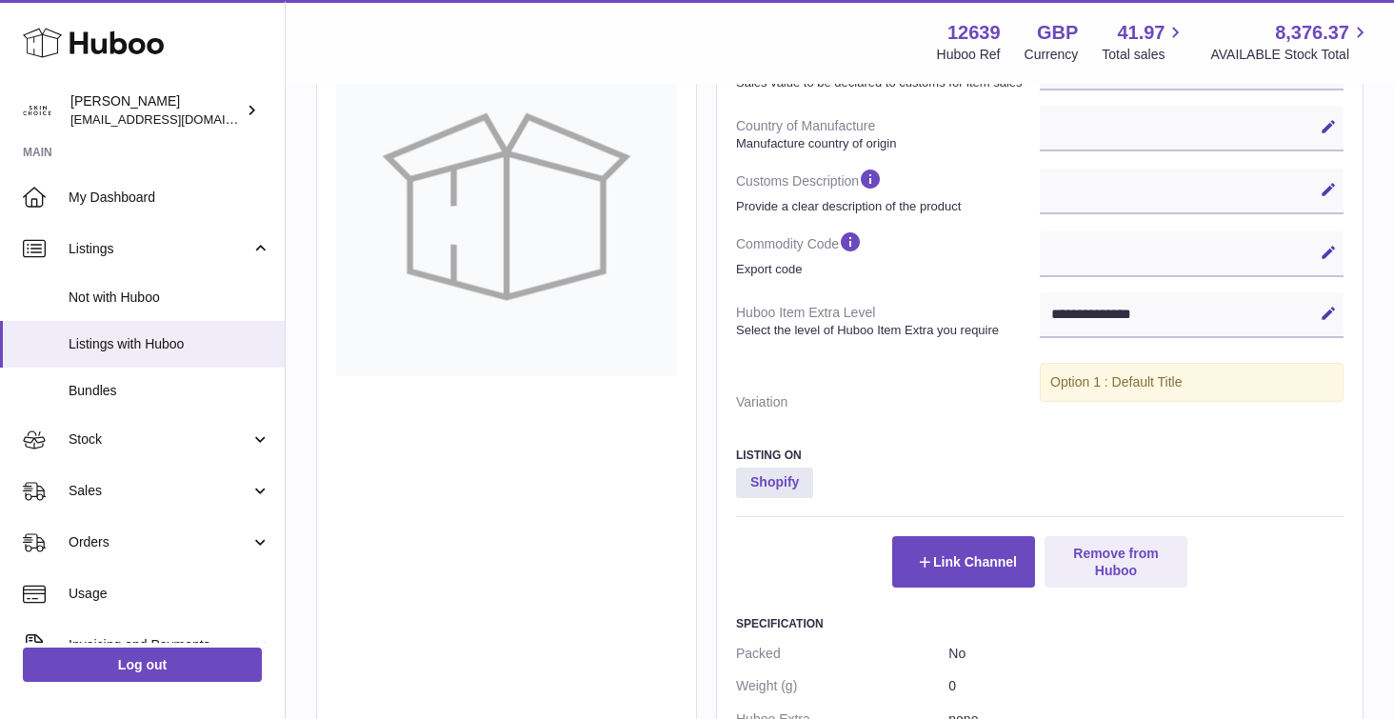
scroll to position [957, 0]
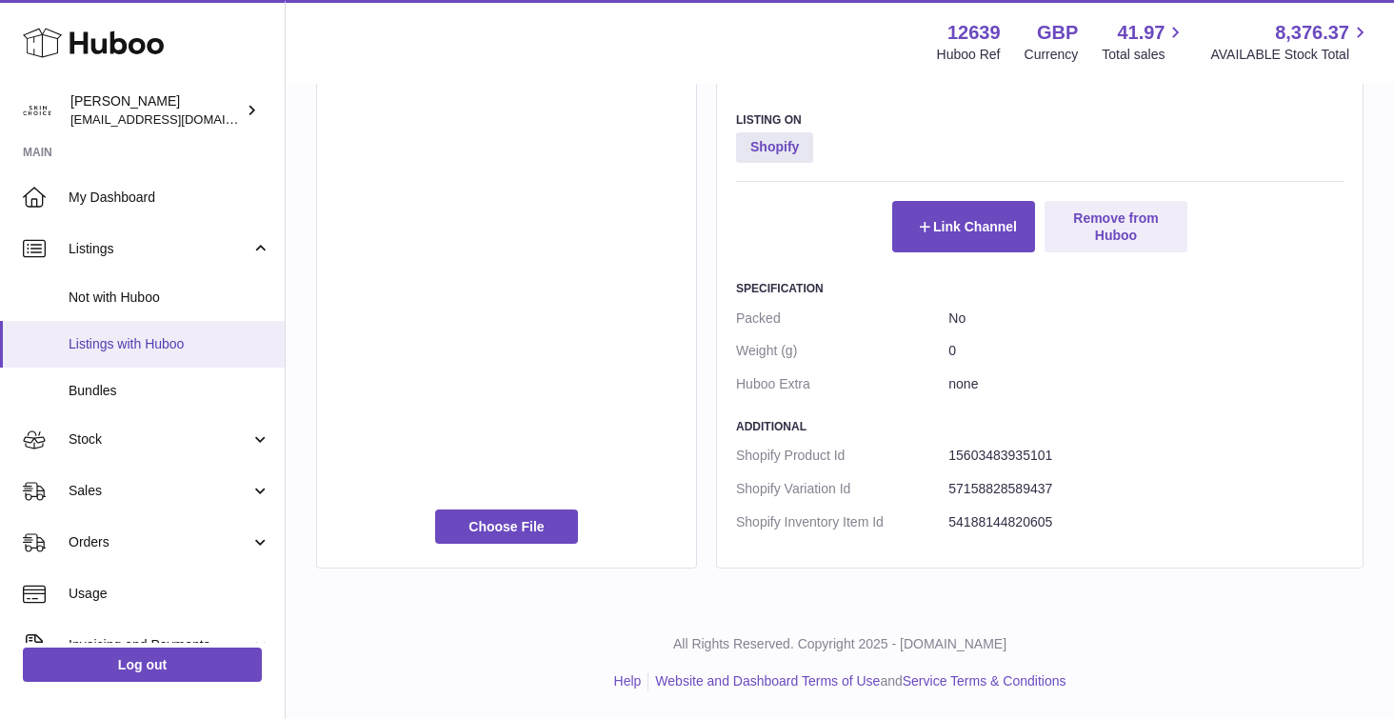
click at [228, 348] on span "Listings with Huboo" at bounding box center [170, 344] width 202 height 18
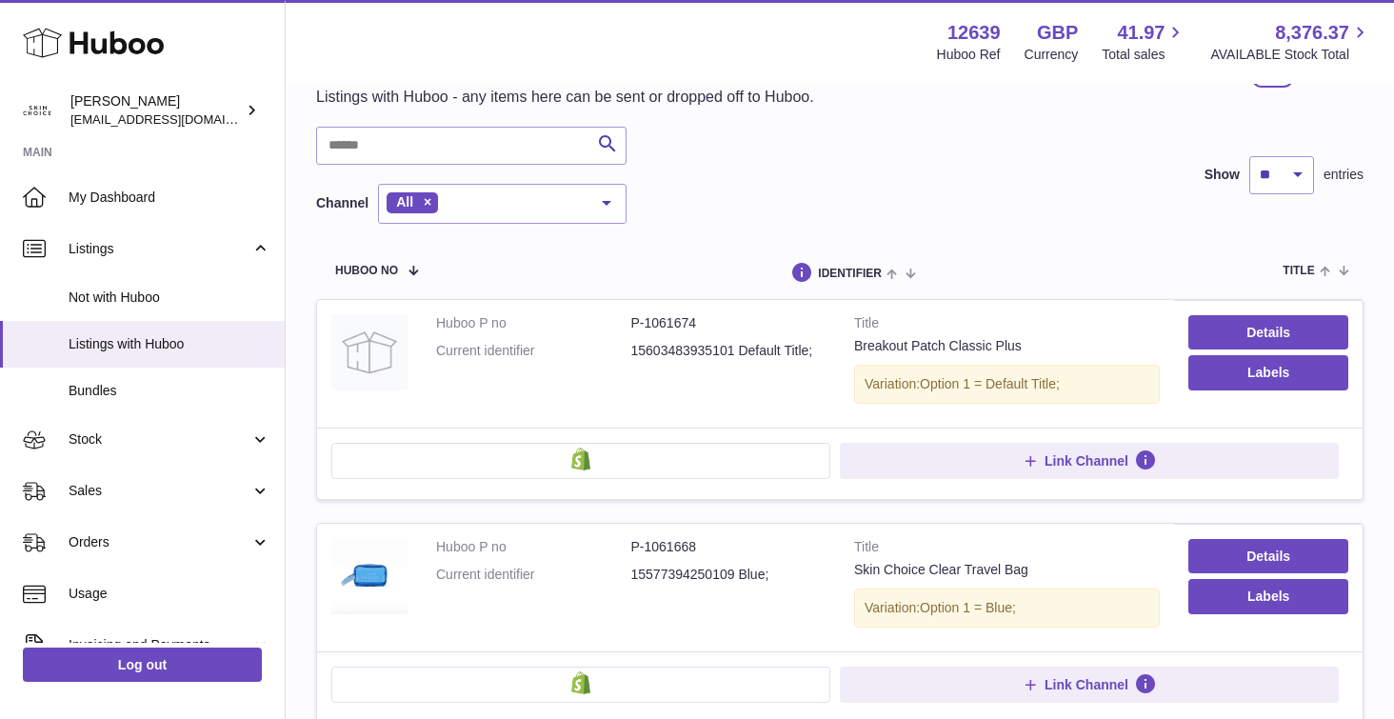
scroll to position [78, 0]
click at [926, 451] on button "Link Channel" at bounding box center [1089, 460] width 499 height 36
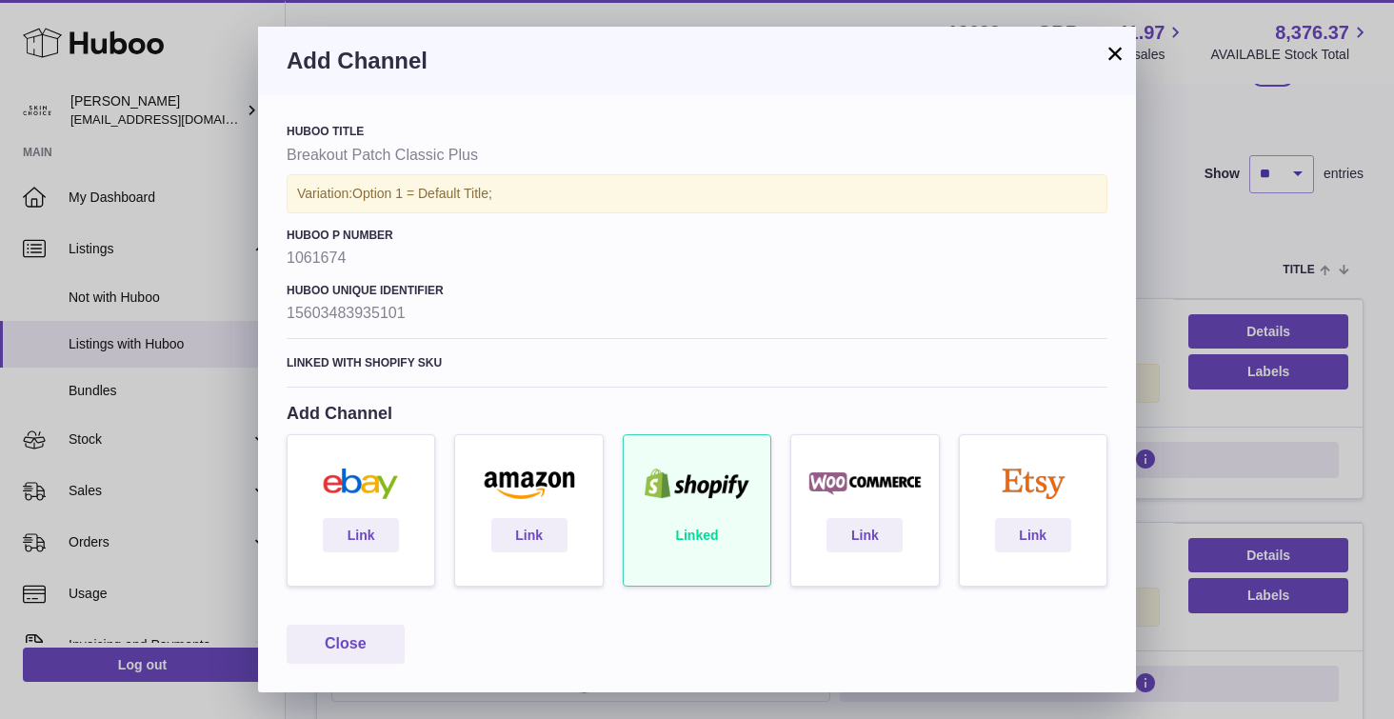
click at [1114, 50] on button "×" at bounding box center [1114, 53] width 23 height 23
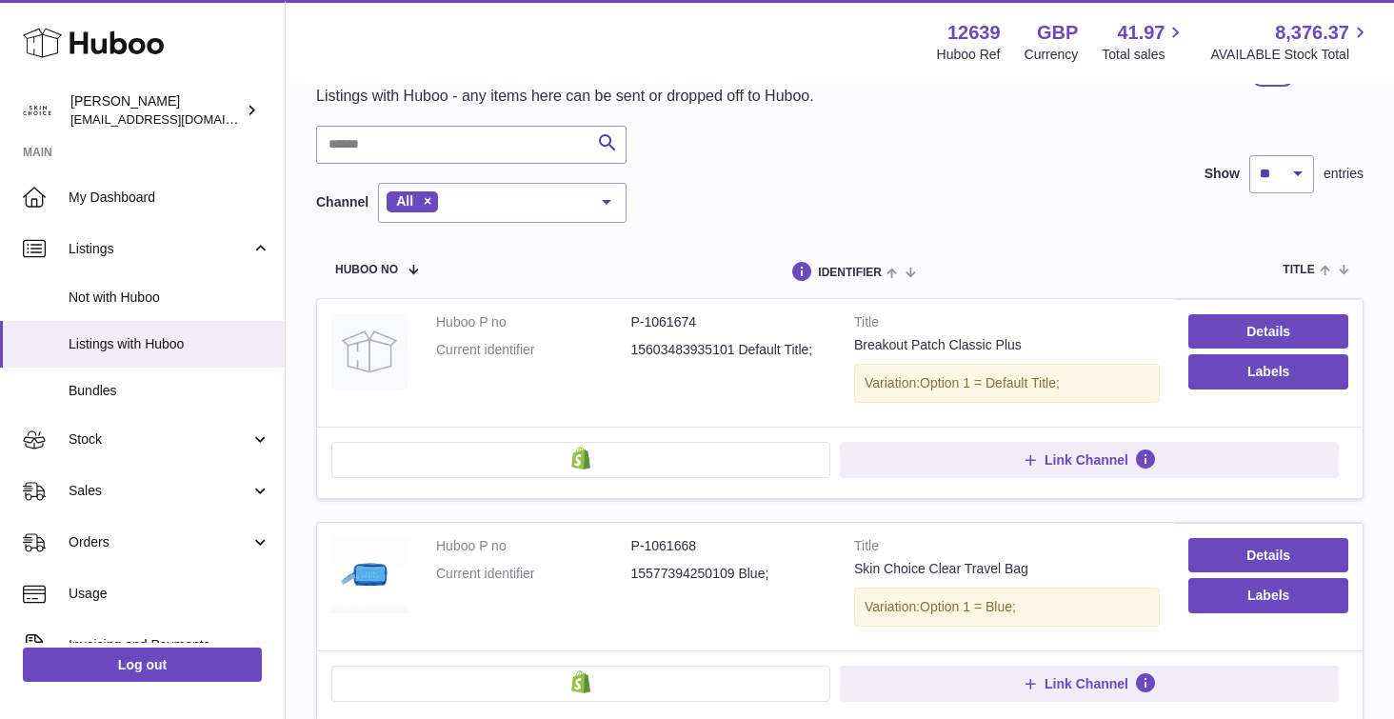
click at [645, 476] on button at bounding box center [580, 460] width 499 height 36
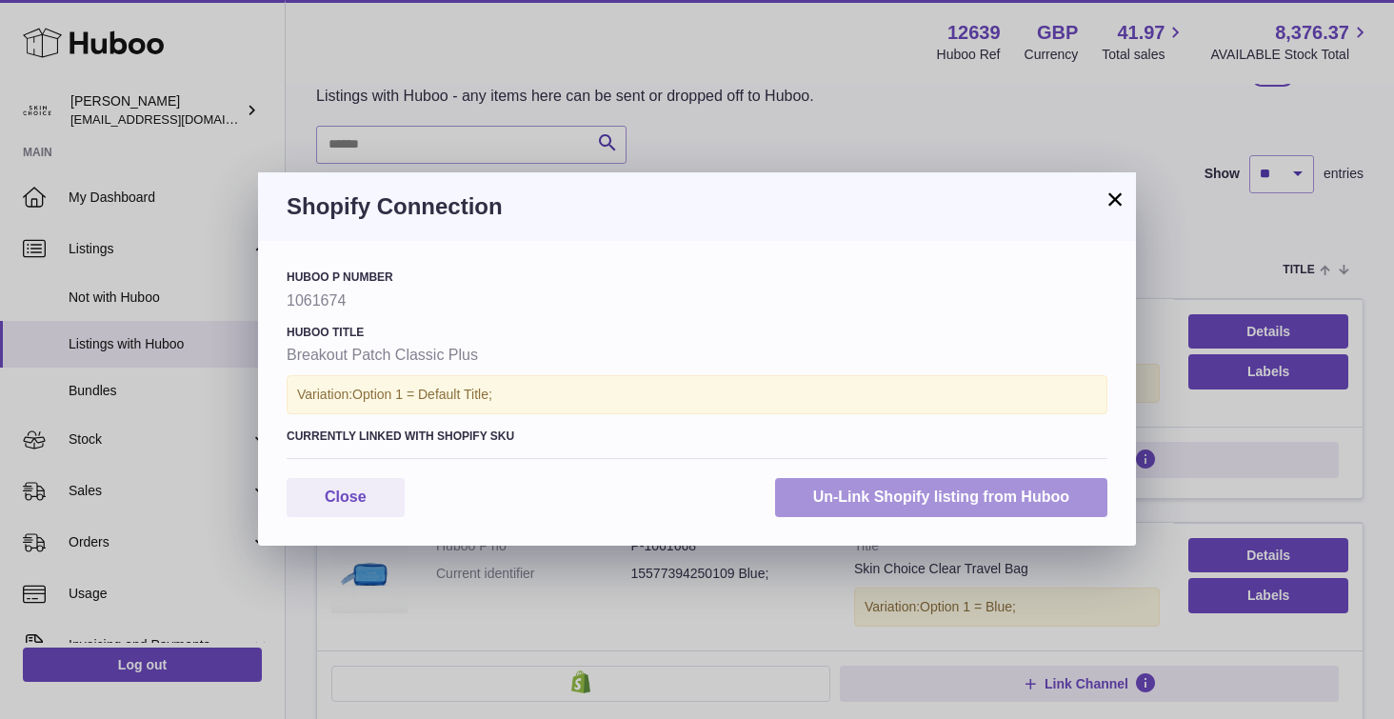
click at [875, 496] on button "Un-Link Shopify listing from Huboo" at bounding box center [941, 497] width 332 height 39
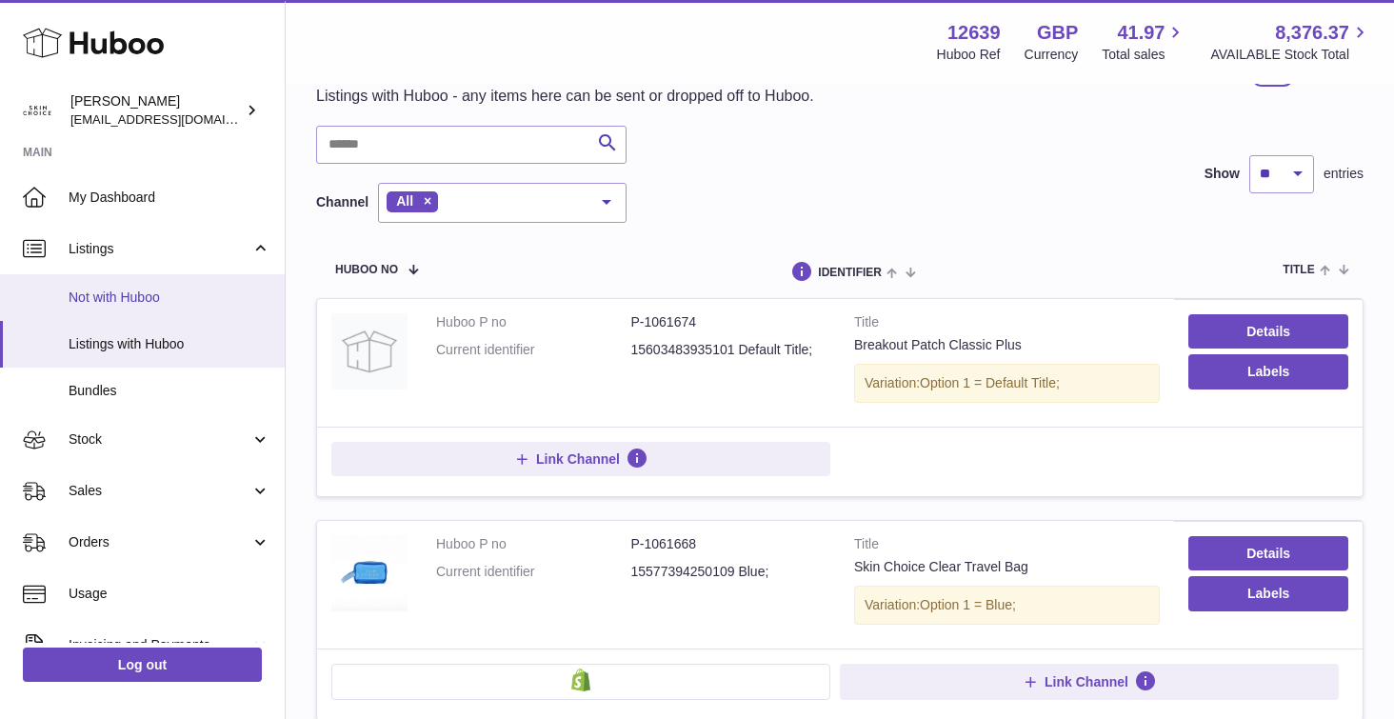
click at [153, 297] on span "Not with Huboo" at bounding box center [170, 297] width 202 height 18
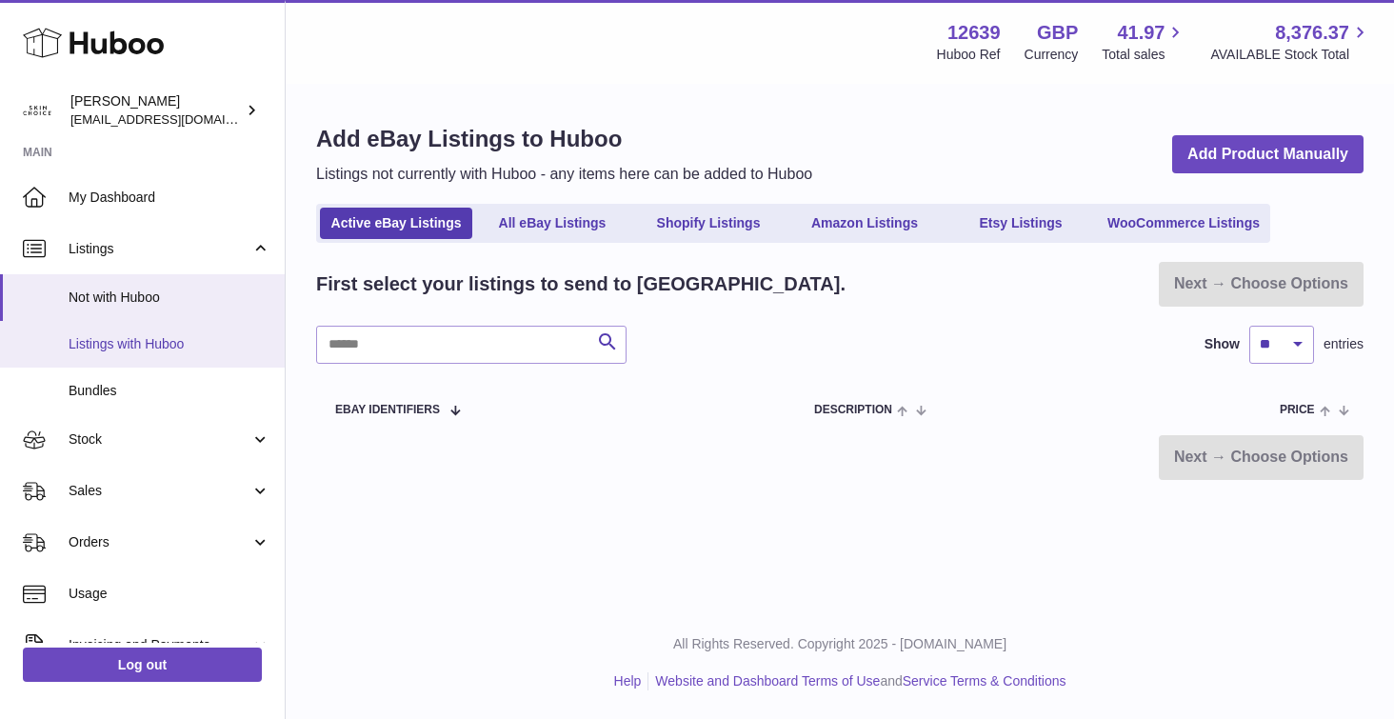
click at [151, 348] on span "Listings with Huboo" at bounding box center [170, 344] width 202 height 18
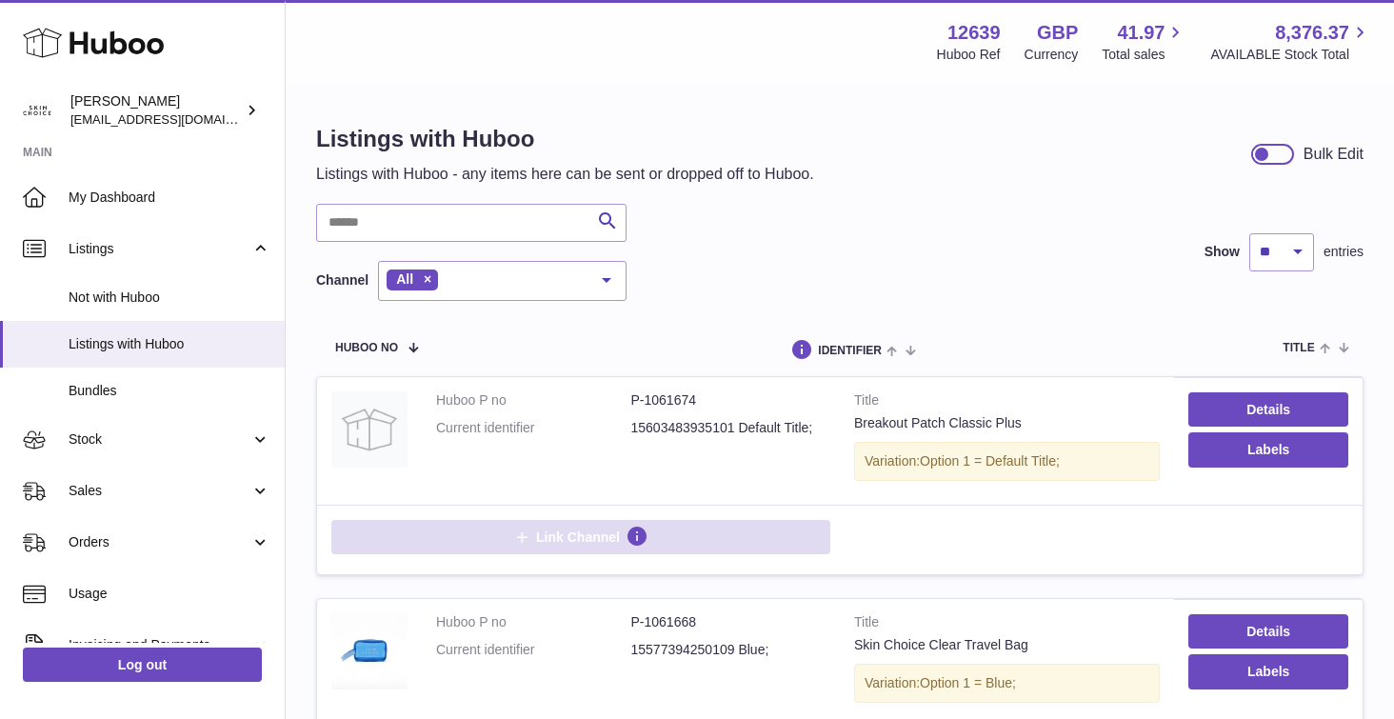
click at [698, 533] on button "Link Channel" at bounding box center [580, 537] width 499 height 34
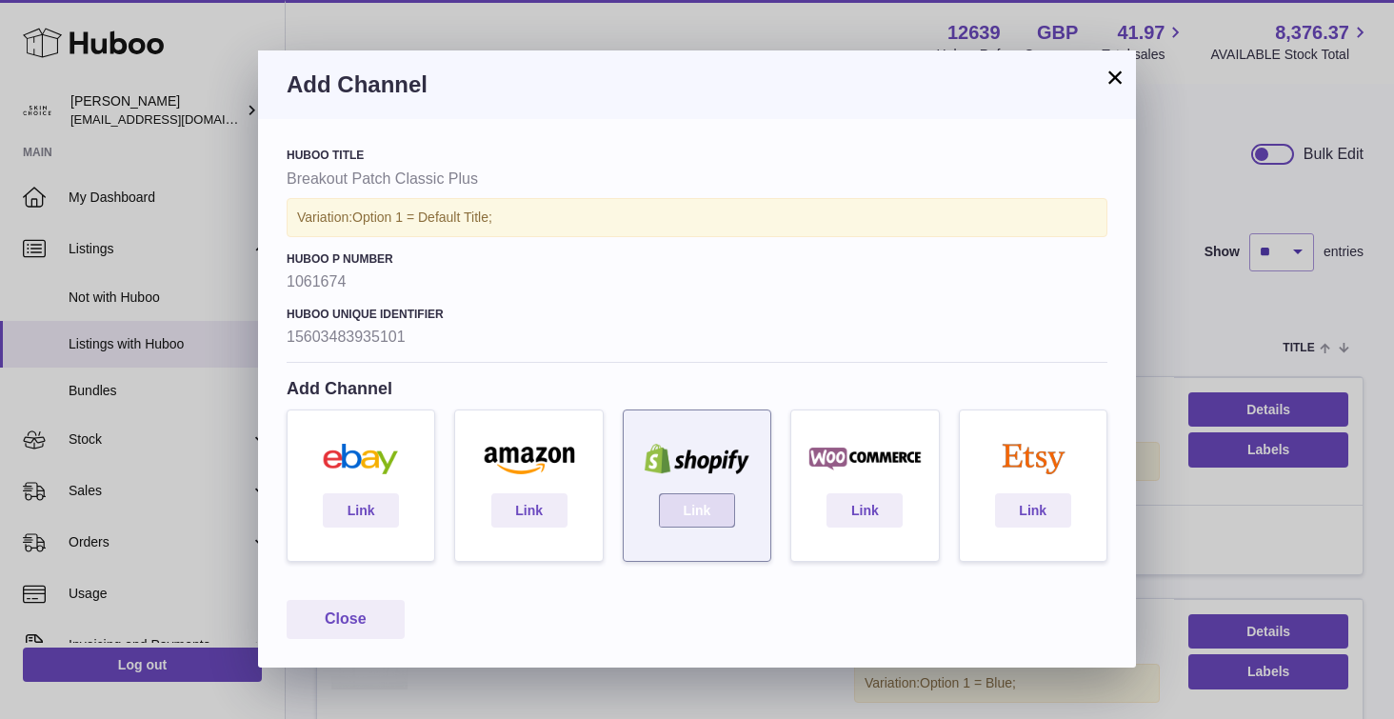
click at [701, 503] on link "Link" at bounding box center [697, 510] width 76 height 34
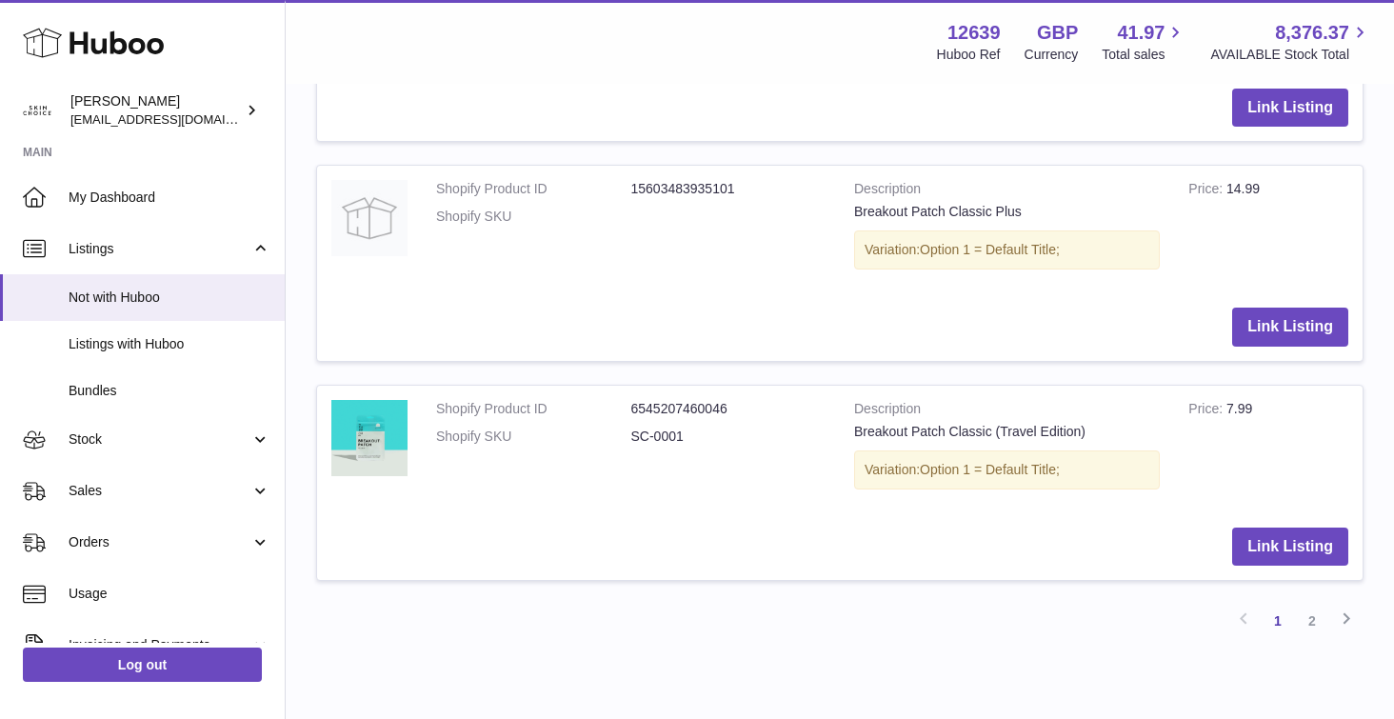
scroll to position [2356, 0]
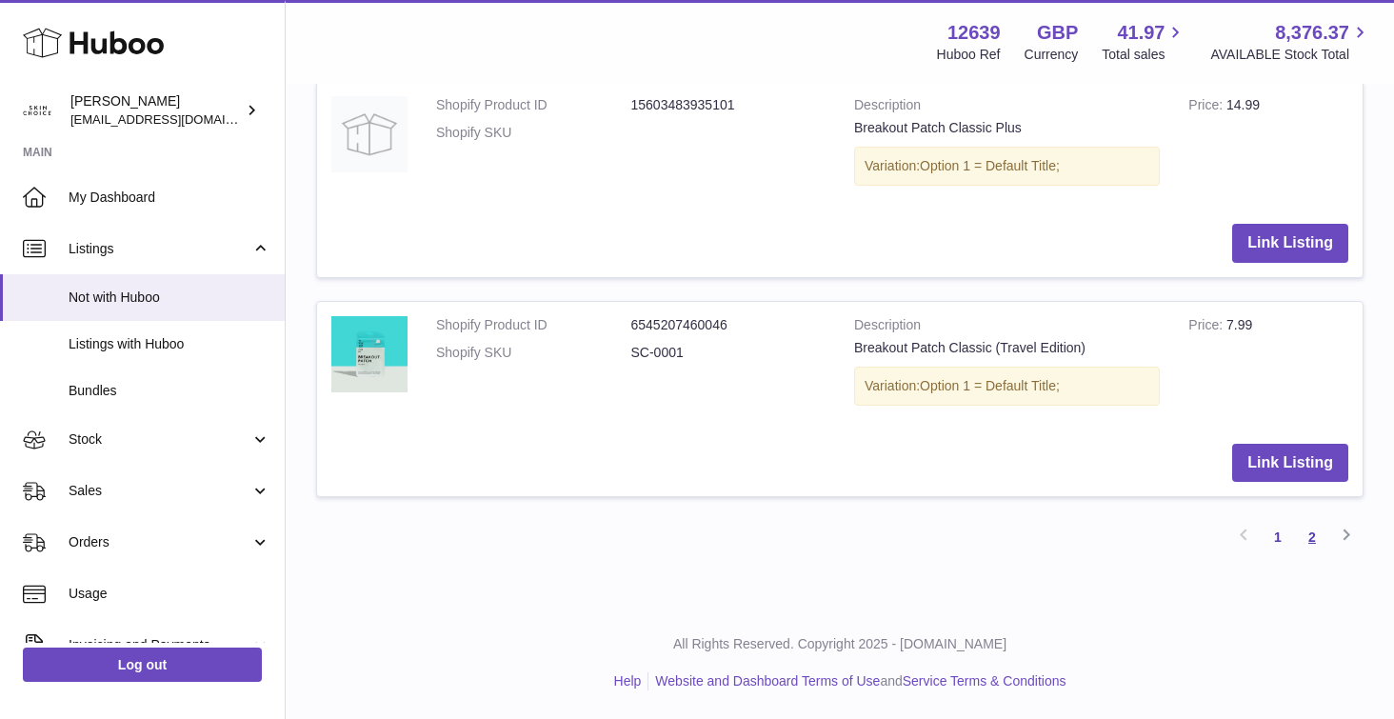
click at [1302, 535] on link "2" at bounding box center [1312, 537] width 34 height 34
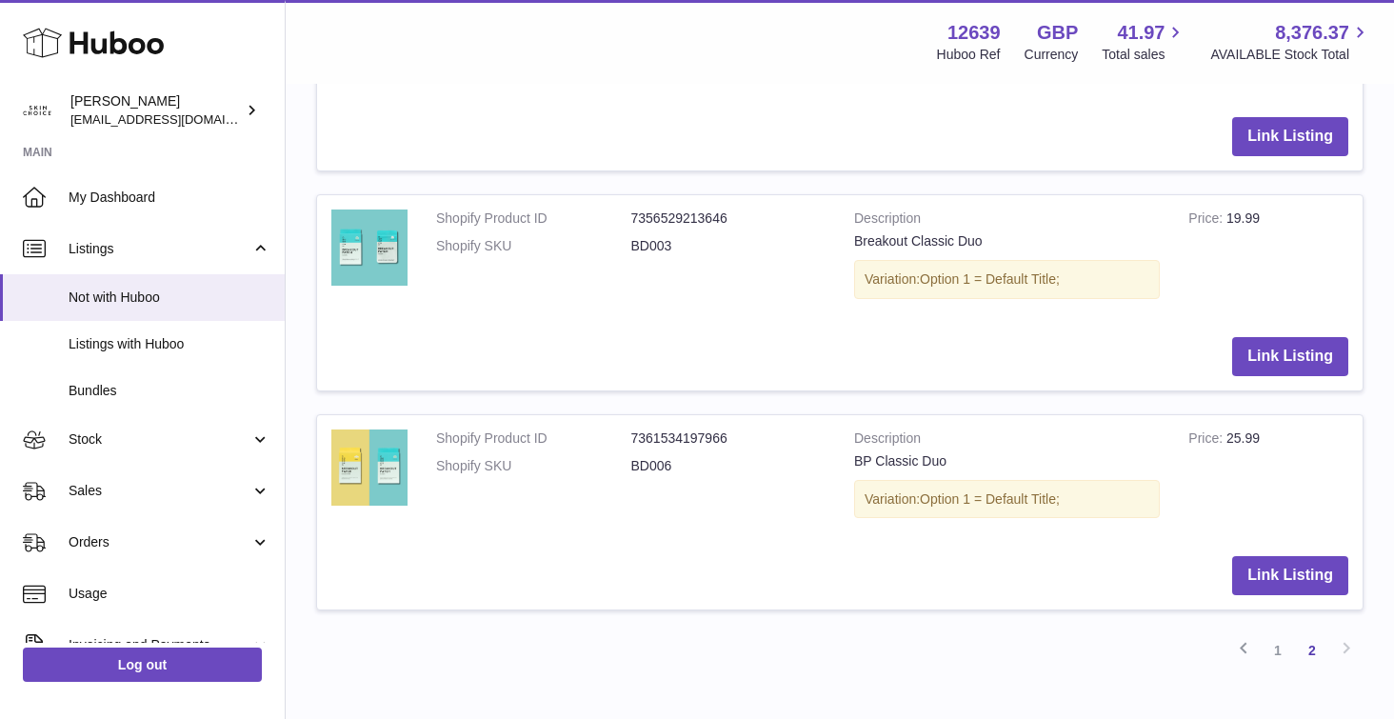
scroll to position [1916, 0]
